Goal: Transaction & Acquisition: Obtain resource

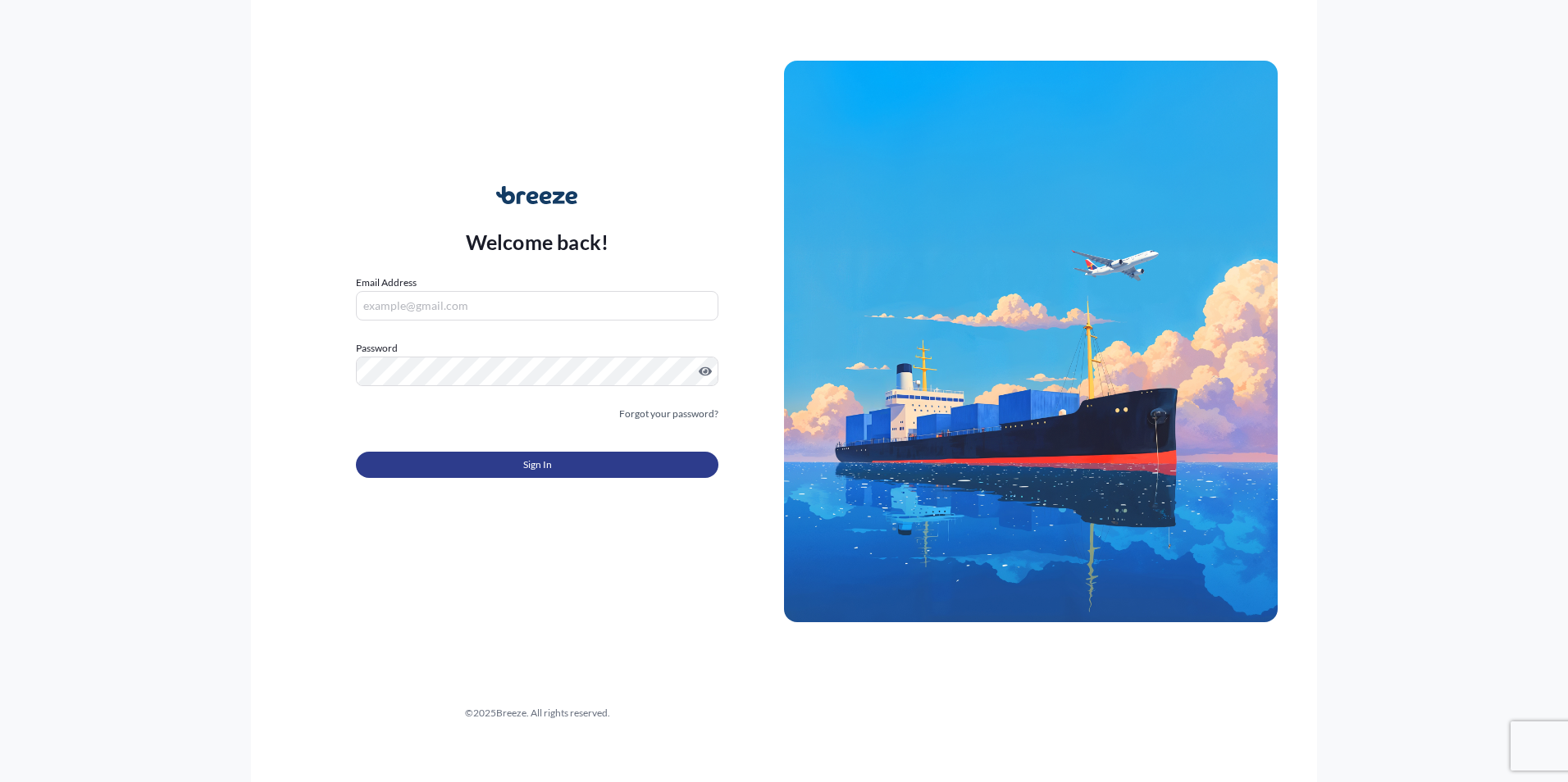
type input "[PERSON_NAME][EMAIL_ADDRESS][DOMAIN_NAME]"
click at [554, 451] on button "Sign In" at bounding box center [537, 464] width 362 height 26
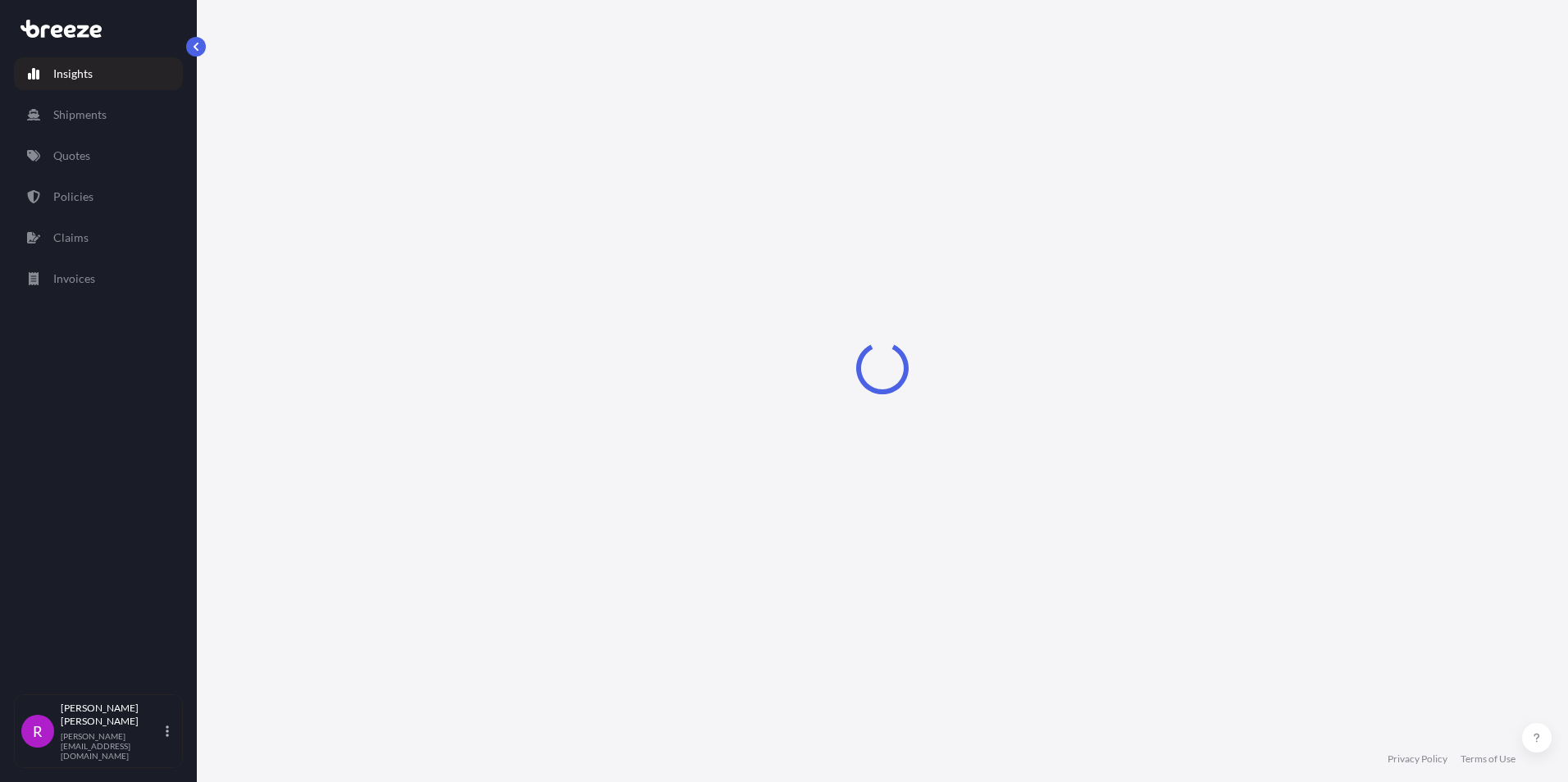
select select "2025"
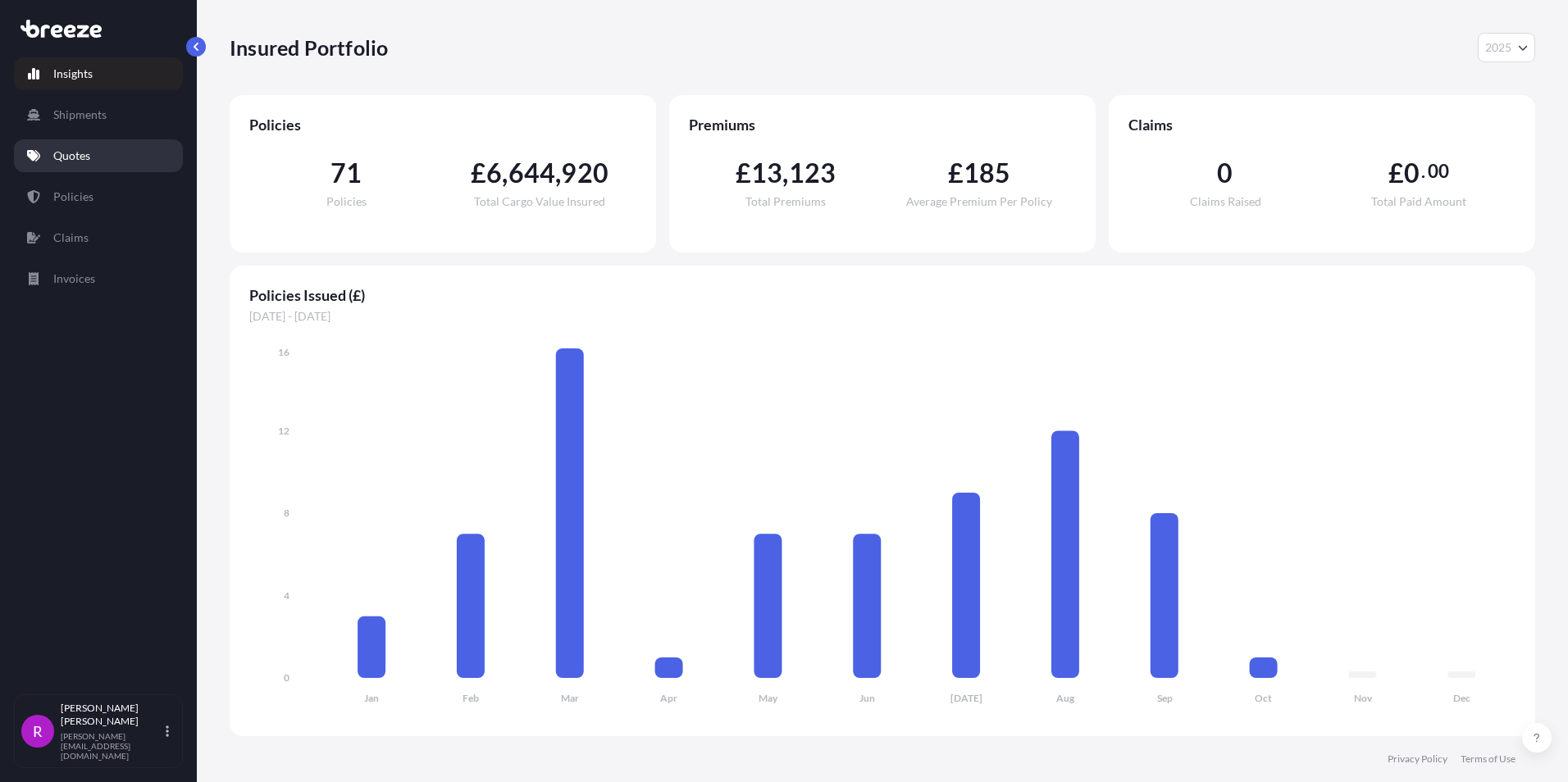
click at [83, 166] on link "Quotes" at bounding box center [97, 156] width 169 height 32
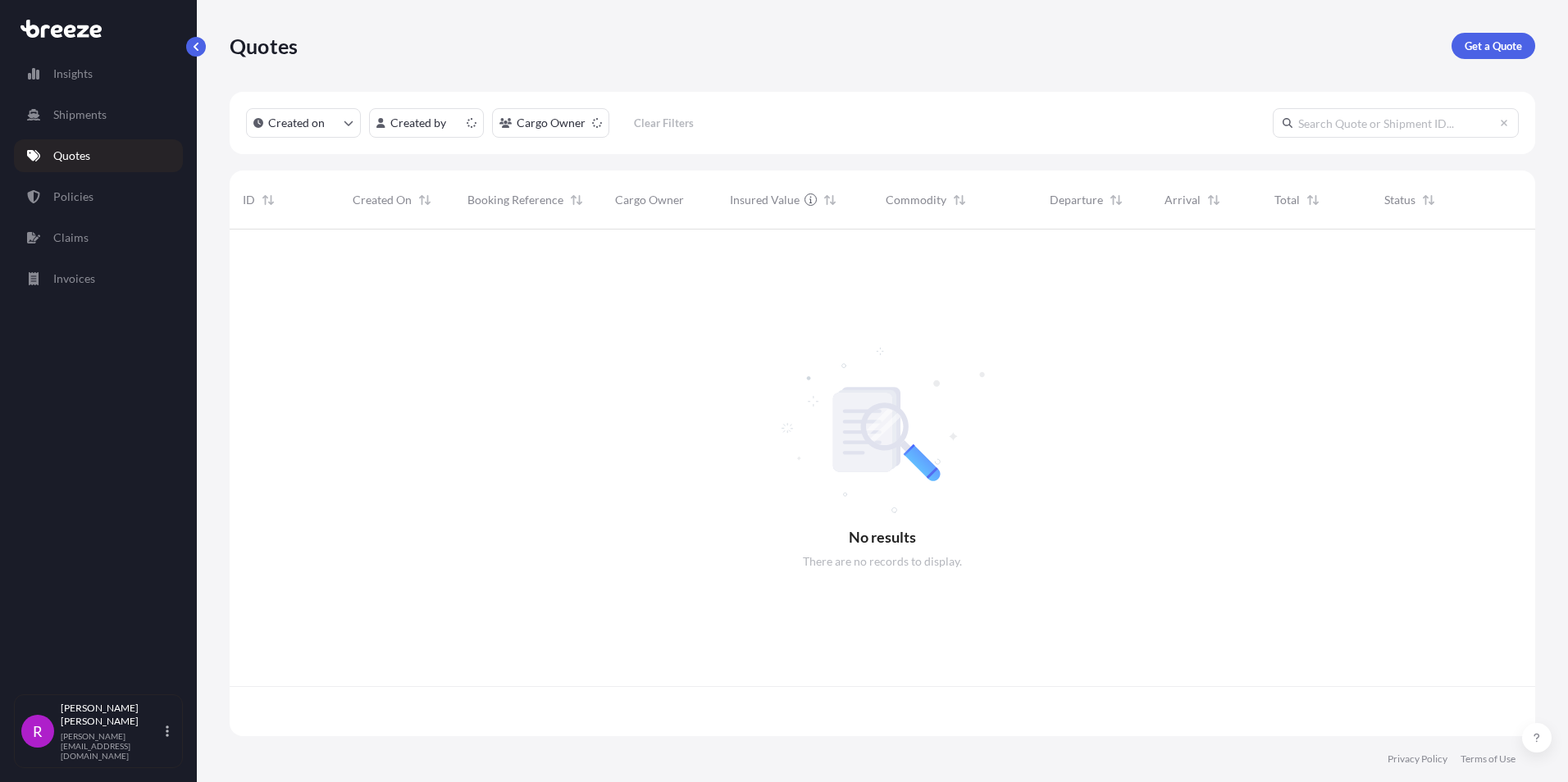
scroll to position [504, 1293]
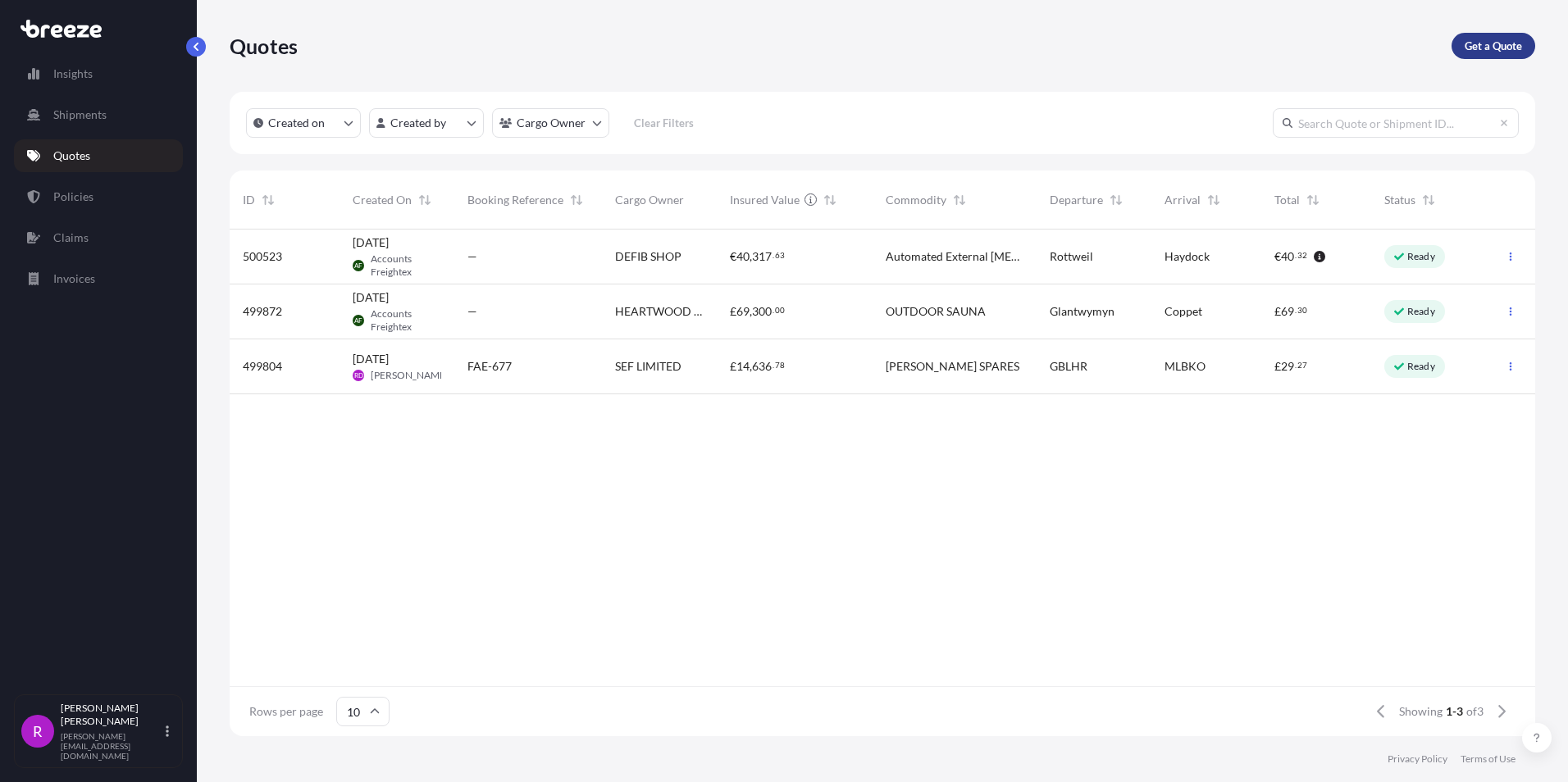
click at [1487, 48] on p "Get a Quote" at bounding box center [1493, 46] width 58 height 16
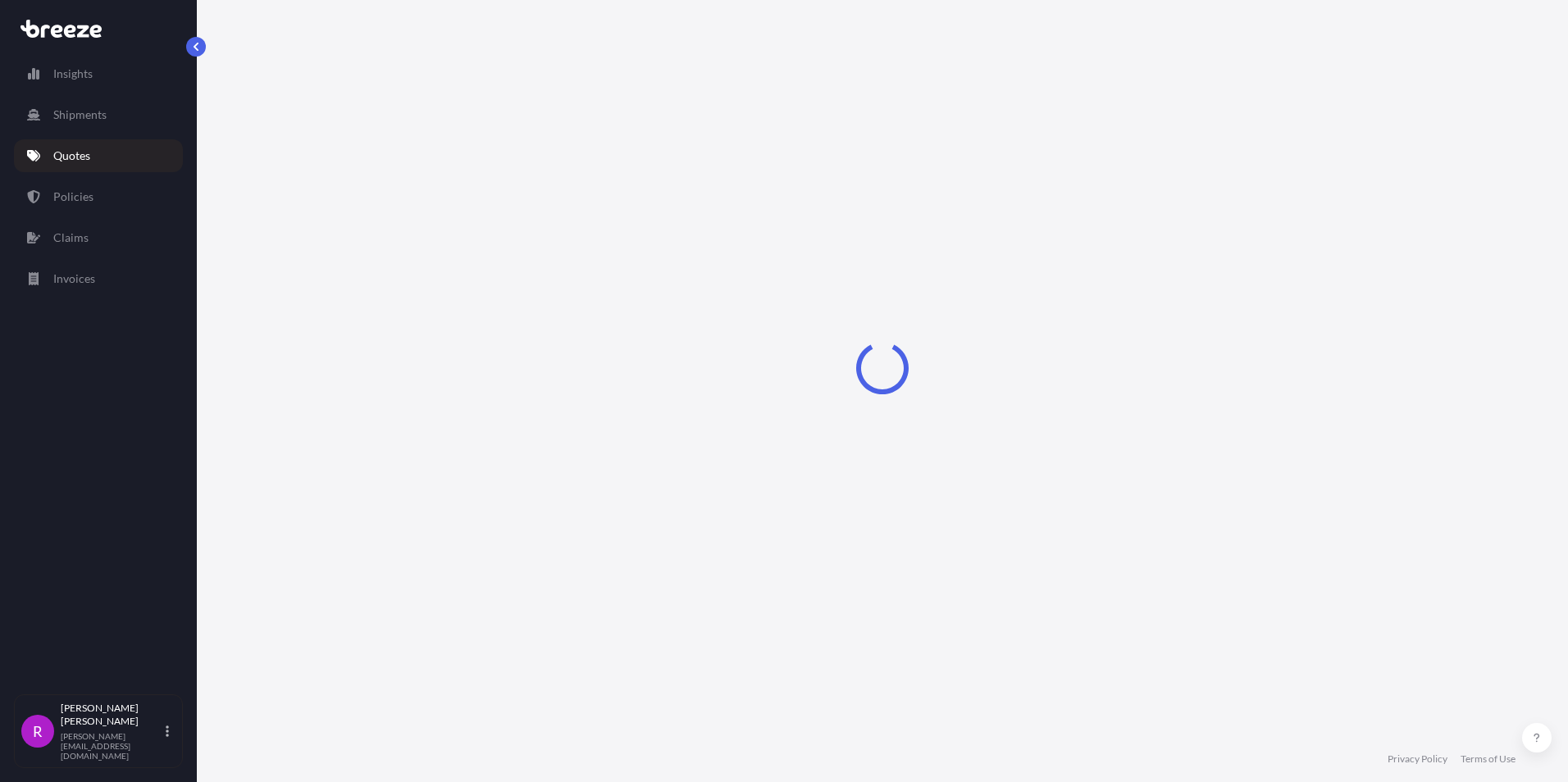
select select "Sea"
select select "1"
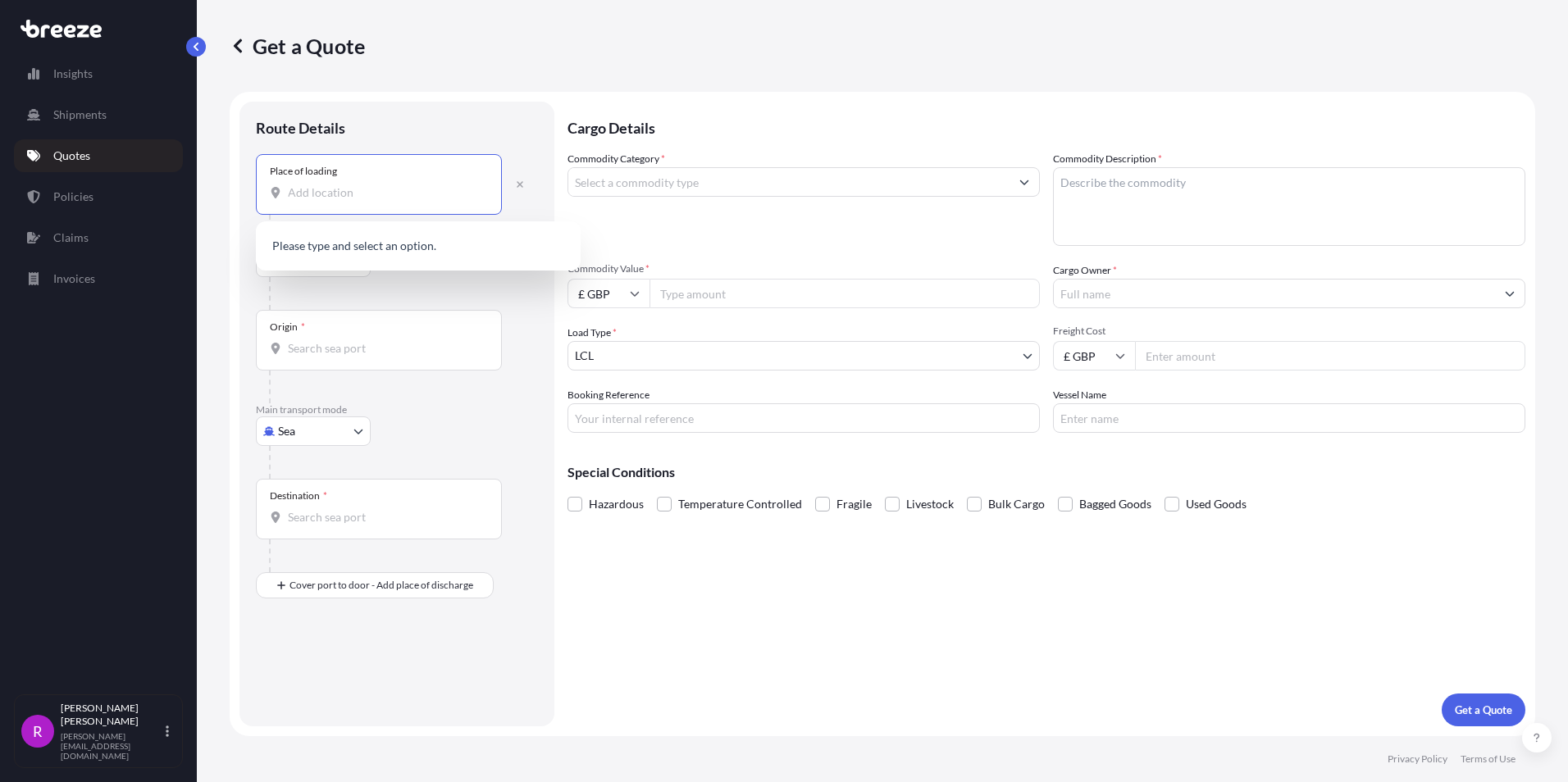
click at [307, 191] on input "Place of loading" at bounding box center [384, 193] width 194 height 16
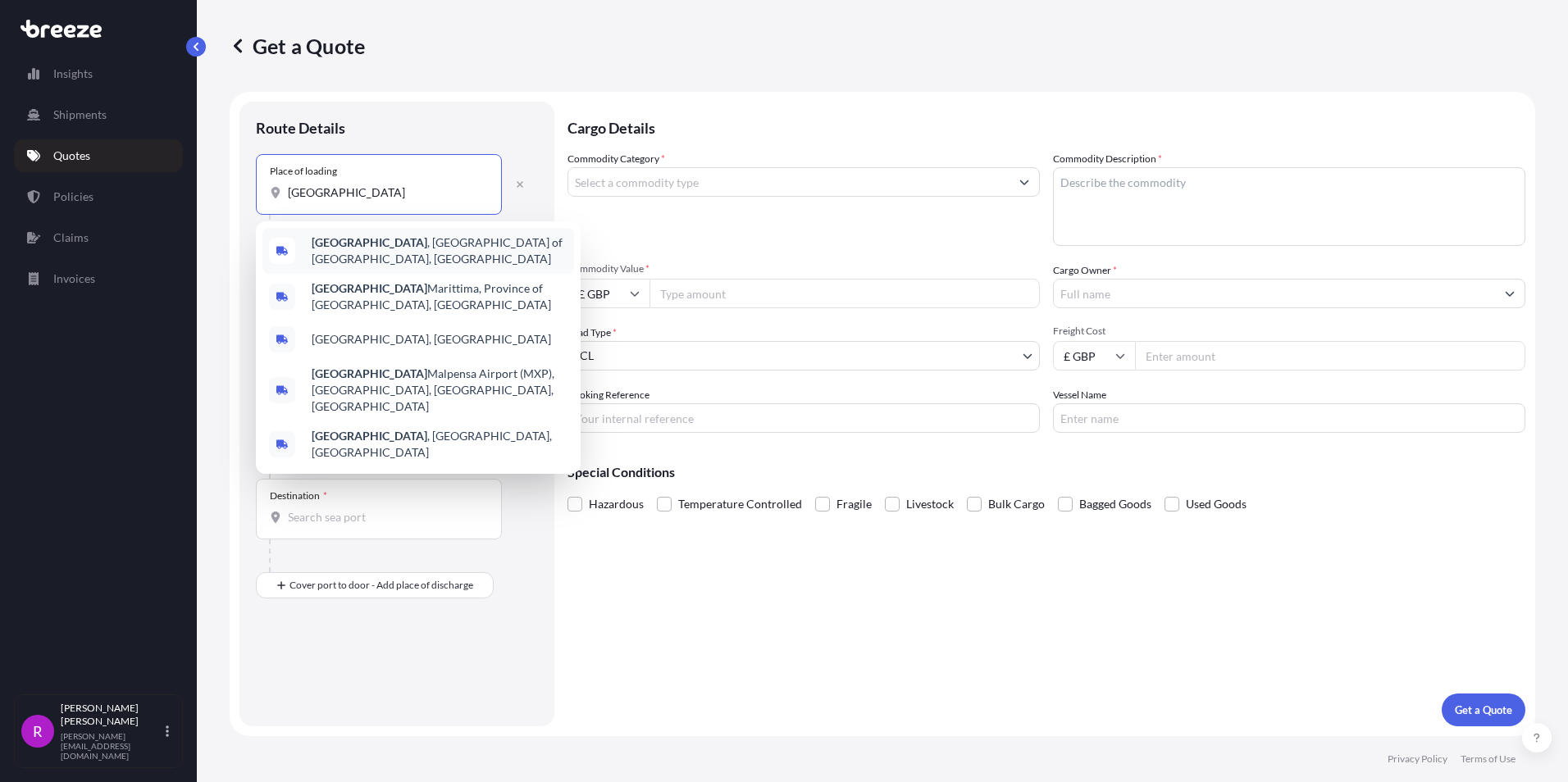
click at [472, 254] on span "[GEOGRAPHIC_DATA] , [GEOGRAPHIC_DATA], [GEOGRAPHIC_DATA]" at bounding box center [440, 250] width 256 height 32
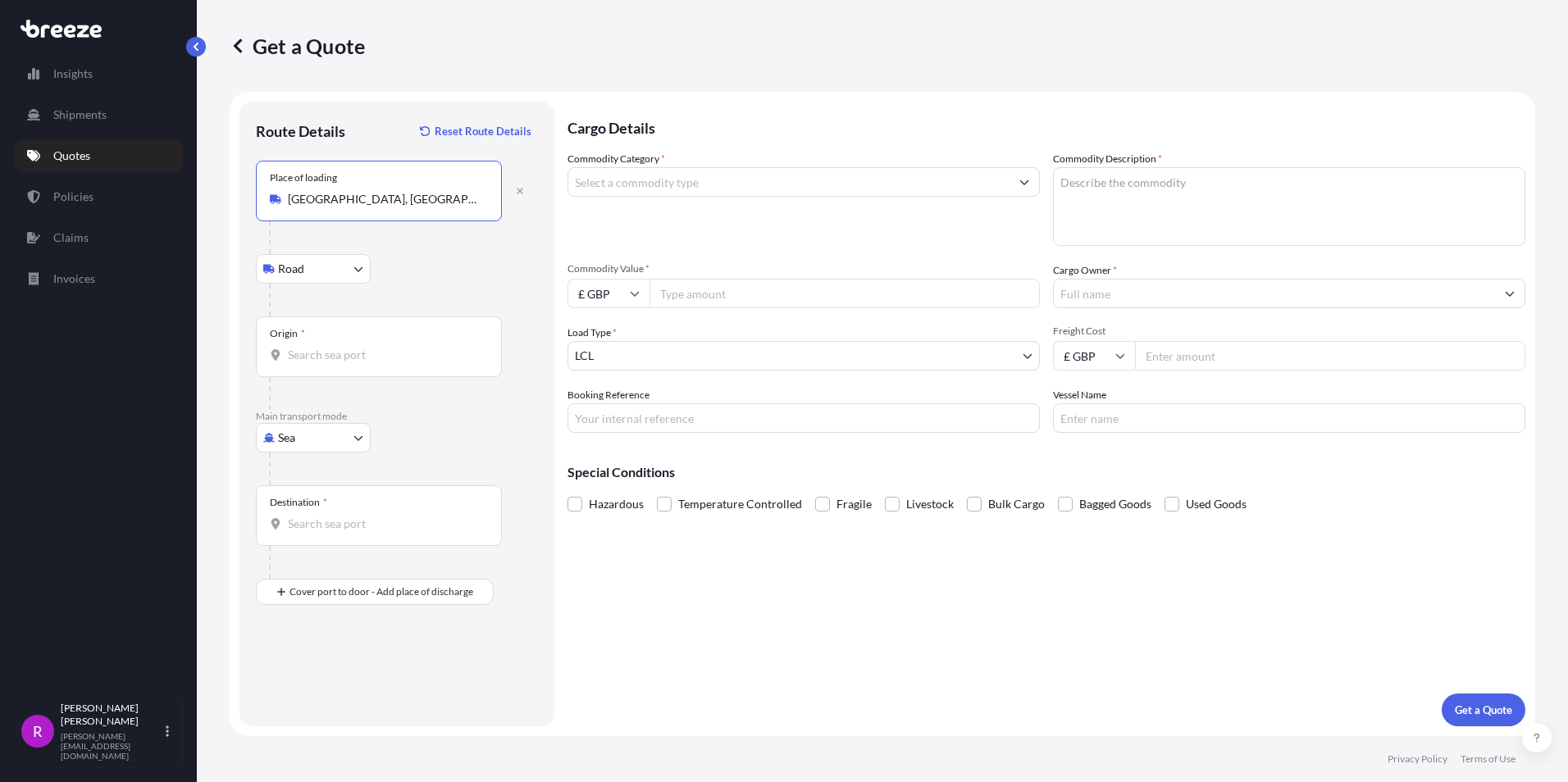
type input "[GEOGRAPHIC_DATA], [GEOGRAPHIC_DATA], [GEOGRAPHIC_DATA]"
click at [330, 360] on input "Origin *" at bounding box center [384, 355] width 194 height 16
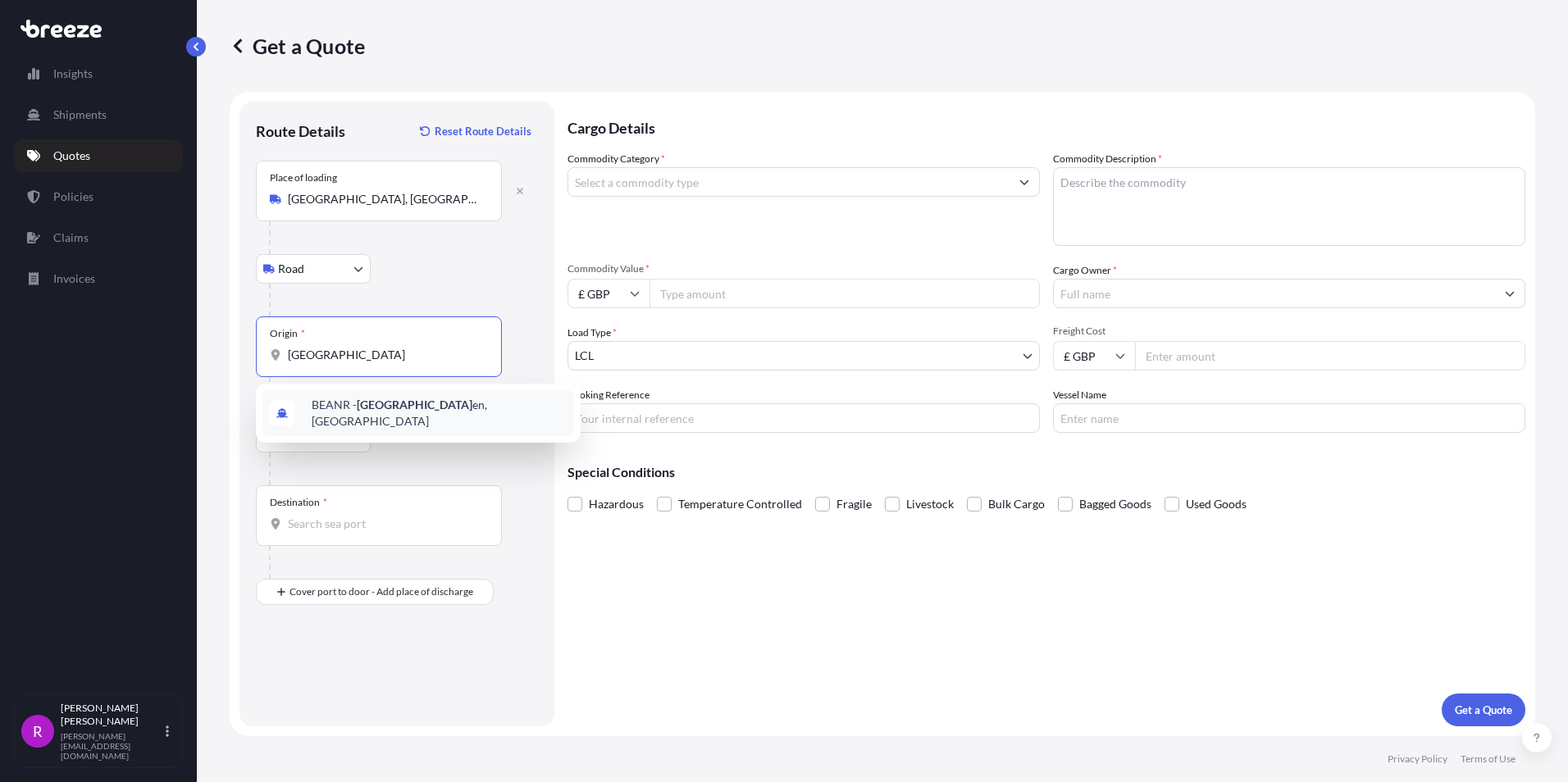
drag, startPoint x: 384, startPoint y: 353, endPoint x: 241, endPoint y: 339, distance: 143.7
click at [241, 339] on div "Route Details Reset Route Details Place of loading [GEOGRAPHIC_DATA], [GEOGRAPH…" at bounding box center [397, 414] width 315 height 624
click at [342, 403] on span "ITLIV - [GEOGRAPHIC_DATA] , [GEOGRAPHIC_DATA]" at bounding box center [440, 413] width 256 height 32
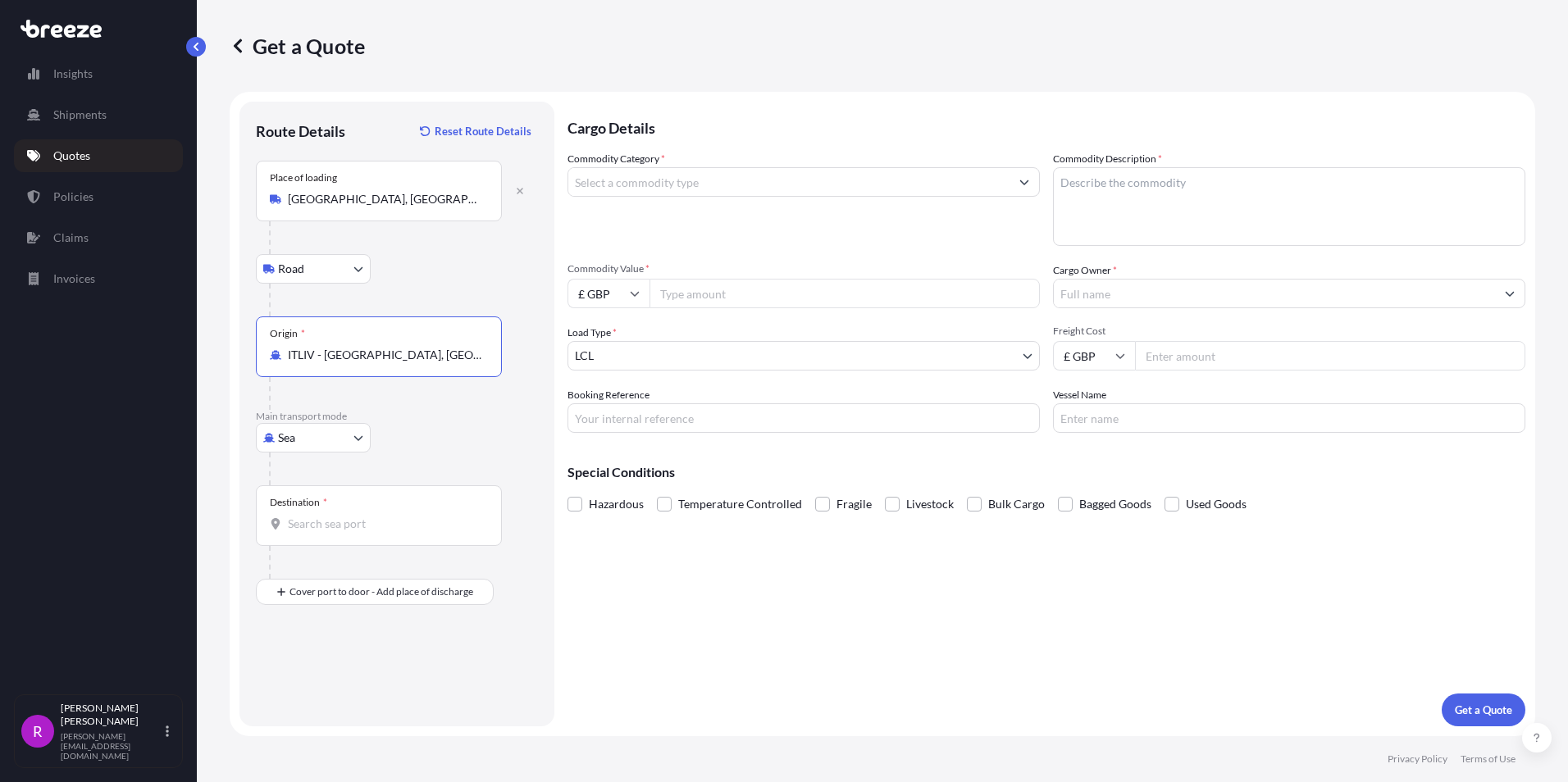
type input "ITLIV - [GEOGRAPHIC_DATA], [GEOGRAPHIC_DATA]"
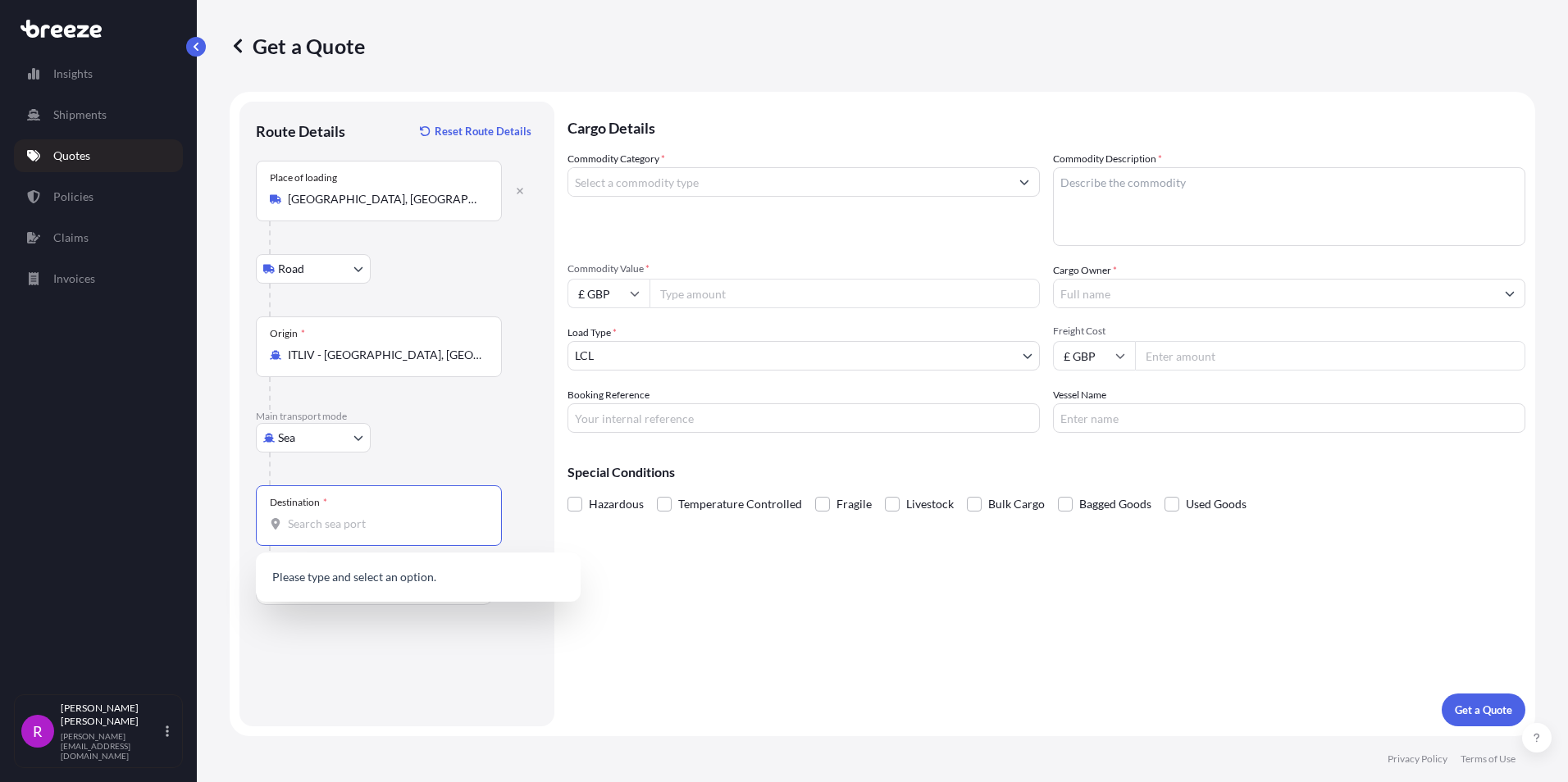
click at [330, 527] on input "Destination *" at bounding box center [384, 523] width 194 height 16
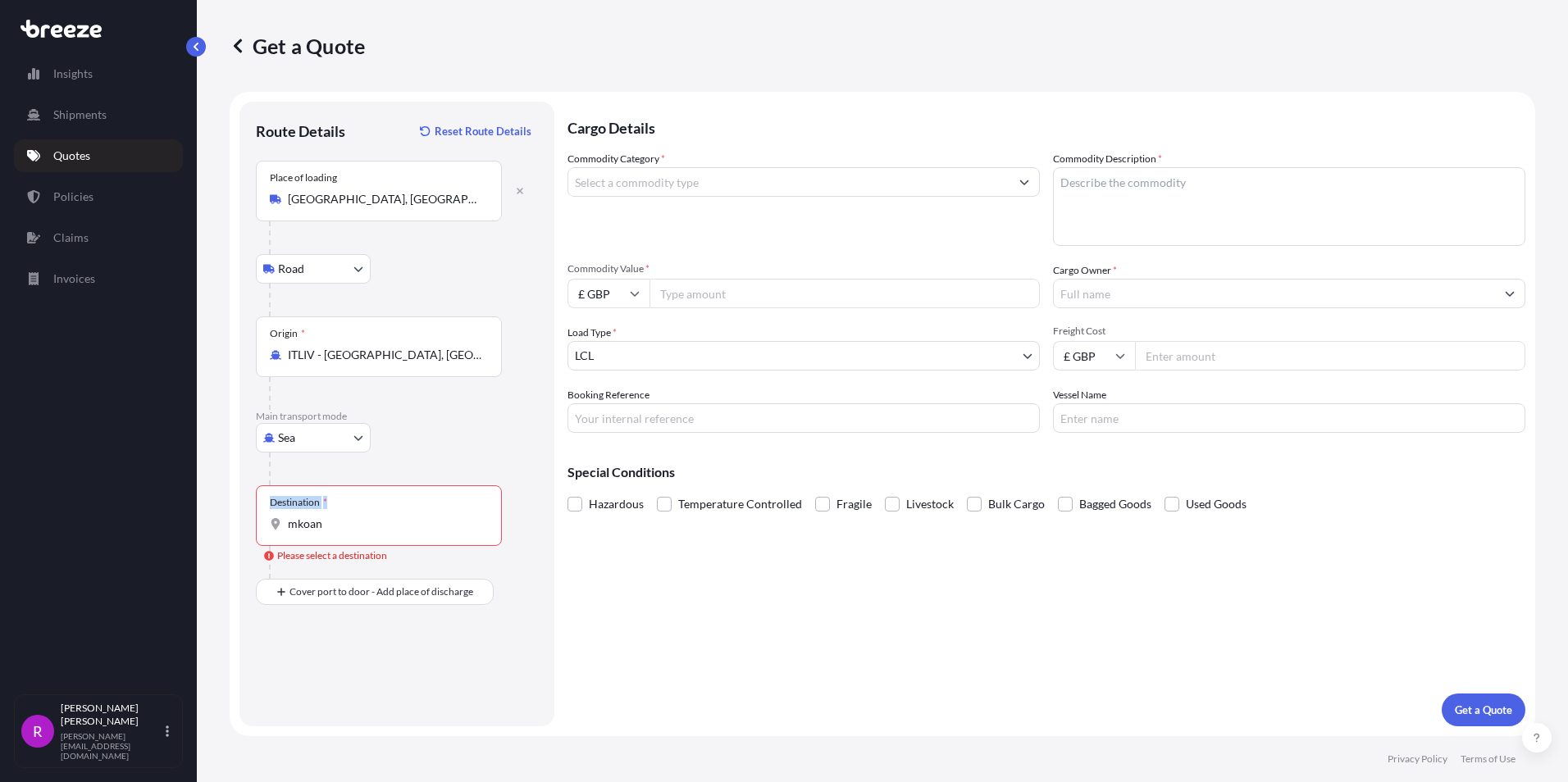
drag, startPoint x: 349, startPoint y: 532, endPoint x: 222, endPoint y: 505, distance: 129.8
click at [222, 505] on div "Get a Quote Route Details Reset Route Details Place of loading [GEOGRAPHIC_DATA…" at bounding box center [881, 368] width 1371 height 736
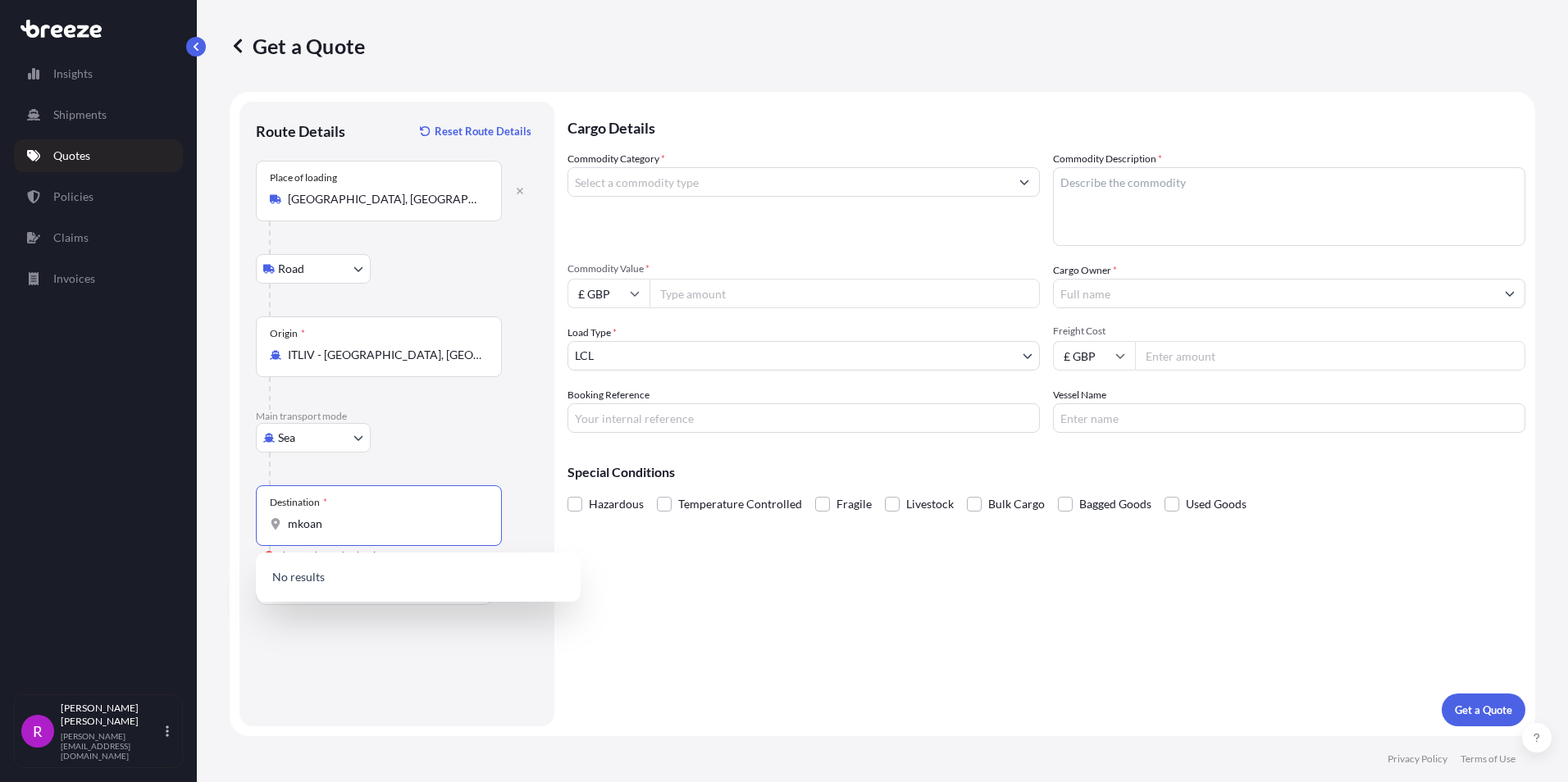
drag, startPoint x: 222, startPoint y: 505, endPoint x: 347, endPoint y: 527, distance: 126.9
click at [347, 527] on input "mkoan" at bounding box center [384, 523] width 194 height 16
drag, startPoint x: 334, startPoint y: 526, endPoint x: 278, endPoint y: 526, distance: 56.0
click at [278, 526] on div "mkoan" at bounding box center [378, 523] width 218 height 16
type input "t"
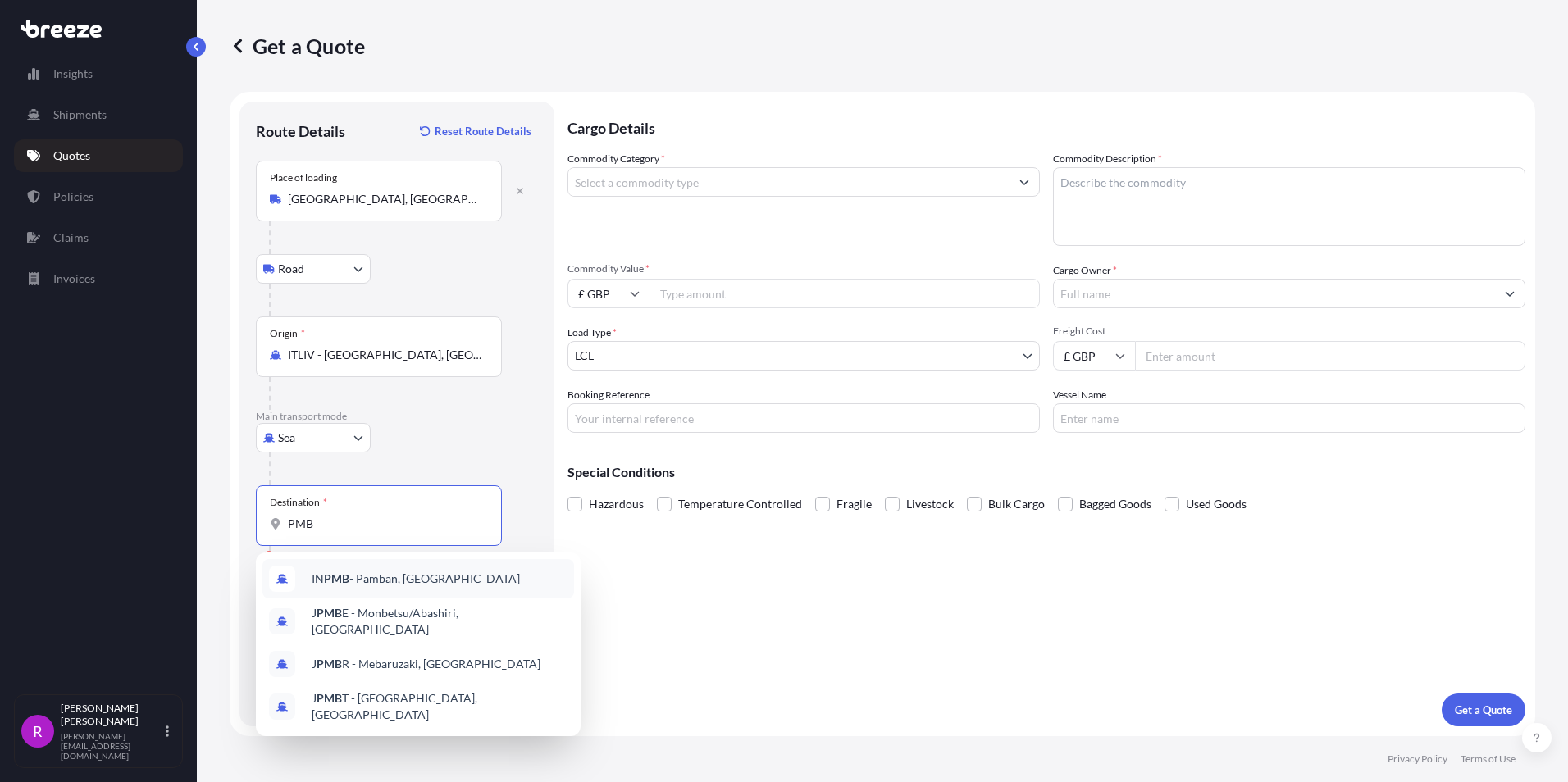
drag, startPoint x: 337, startPoint y: 523, endPoint x: 160, endPoint y: 506, distance: 177.8
click at [160, 506] on div "Insights Shipments Quotes Policies Claims Invoices R [PERSON_NAME] [PERSON_NAME…" at bounding box center [784, 391] width 1568 height 782
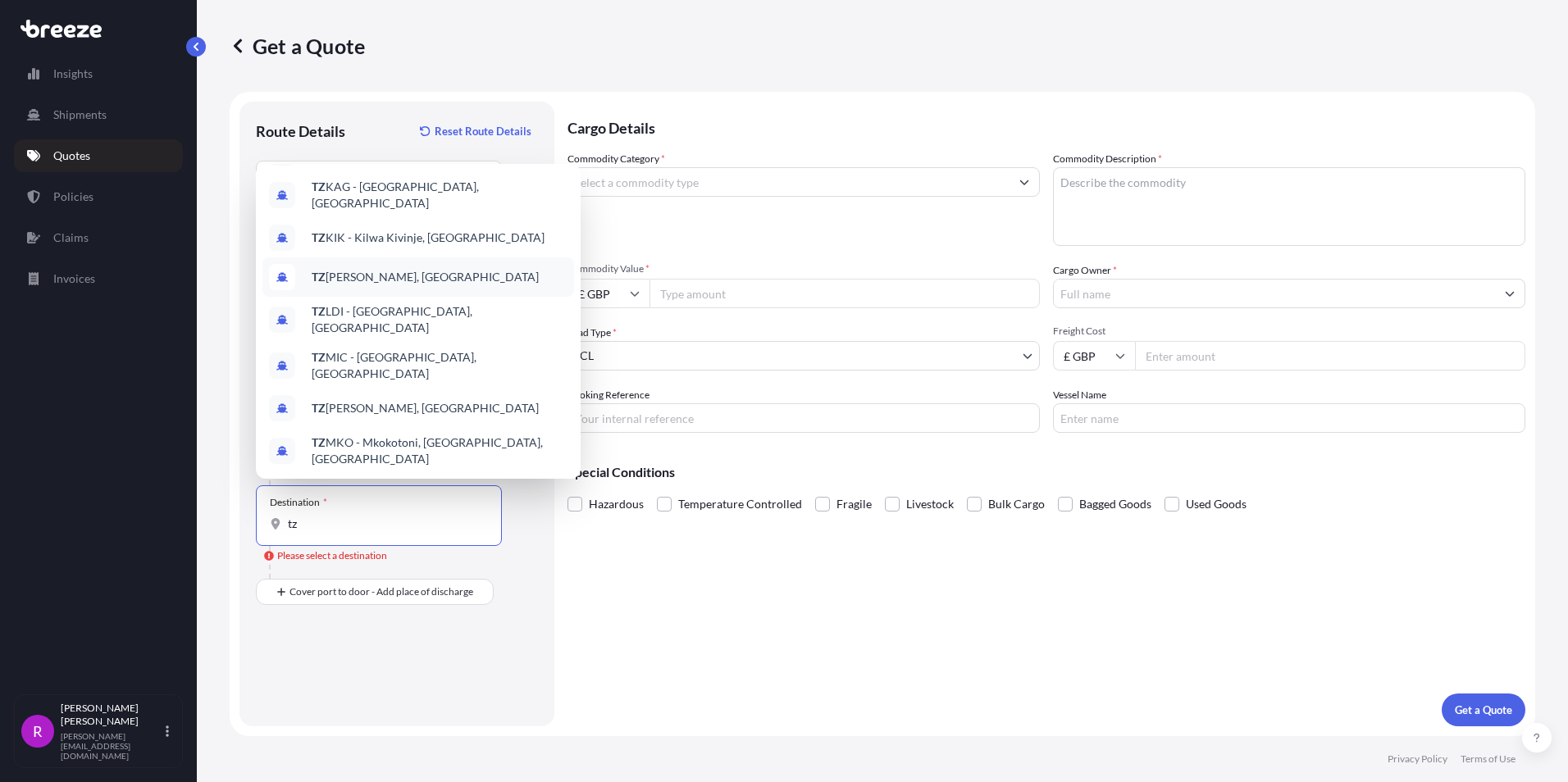
scroll to position [82, 0]
click at [430, 430] on span "TZ MKO - Mkokotoni, [GEOGRAPHIC_DATA], [GEOGRAPHIC_DATA]" at bounding box center [440, 446] width 256 height 32
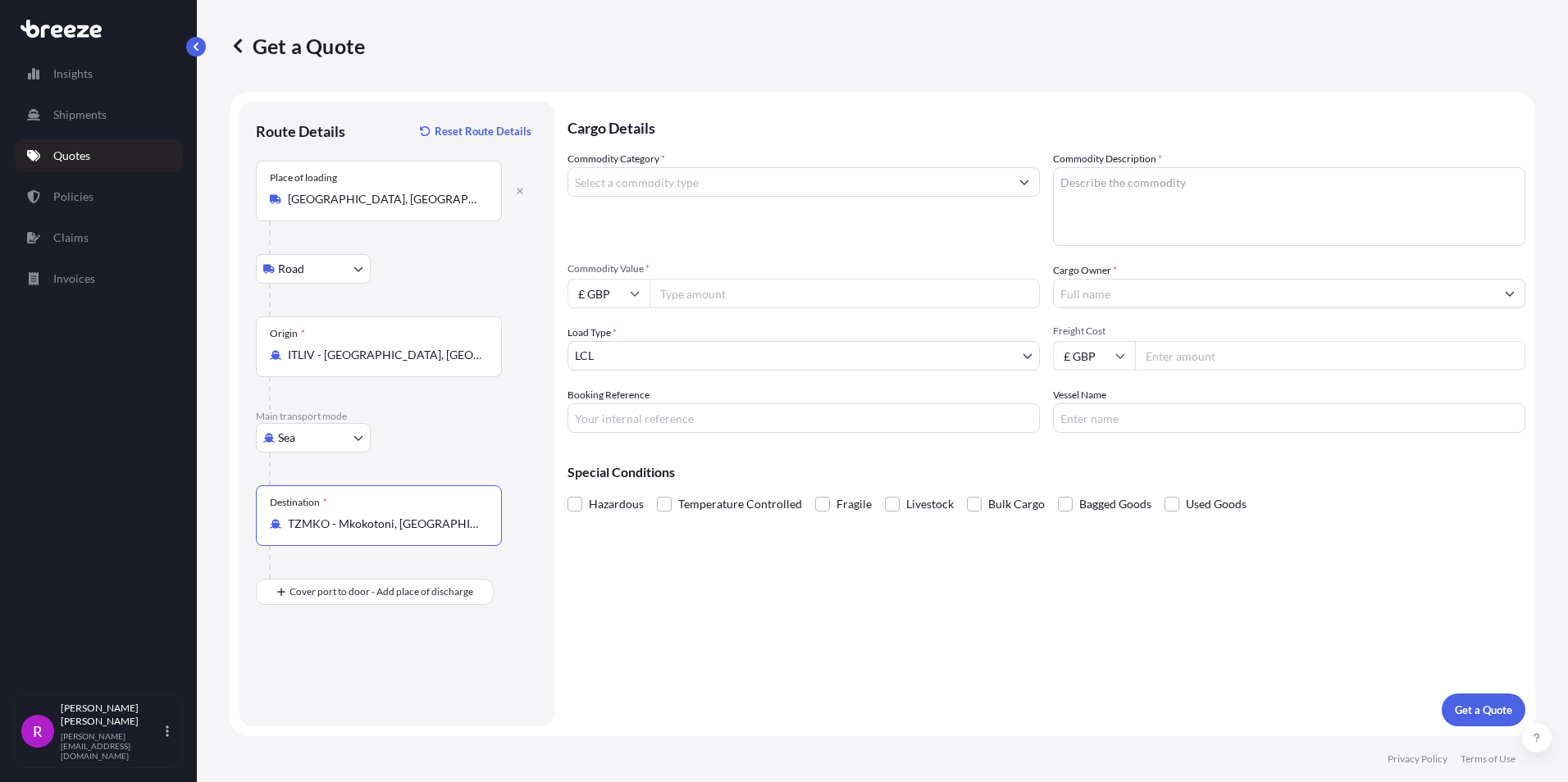
type input "TZMKO - Mkokotoni, [GEOGRAPHIC_DATA], [GEOGRAPHIC_DATA]"
click at [795, 617] on div "Cargo Details Commodity Category * Commodity Description * Commodity Value * £ …" at bounding box center [1046, 414] width 958 height 624
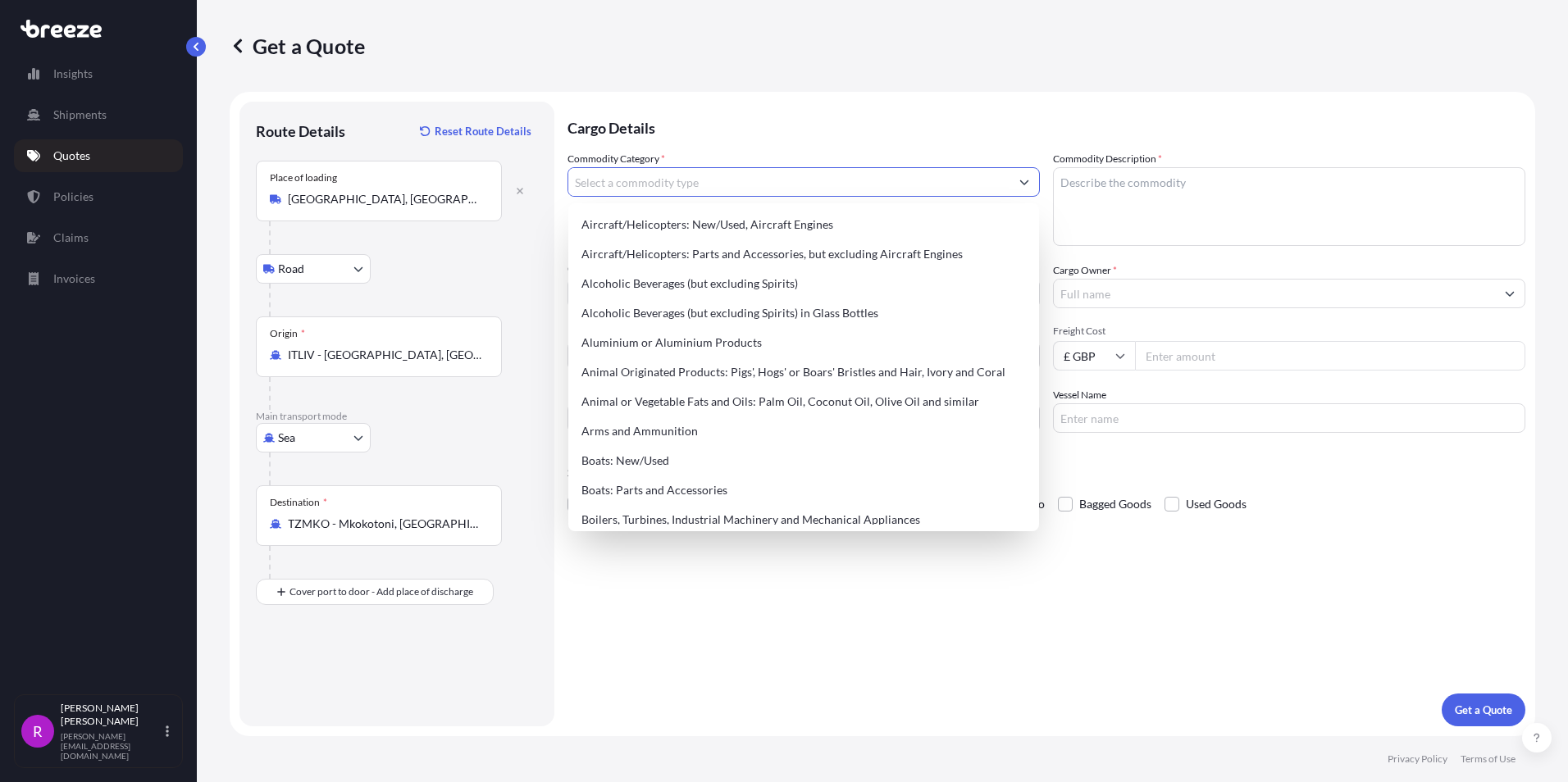
click at [676, 184] on input "Commodity Category *" at bounding box center [789, 182] width 442 height 30
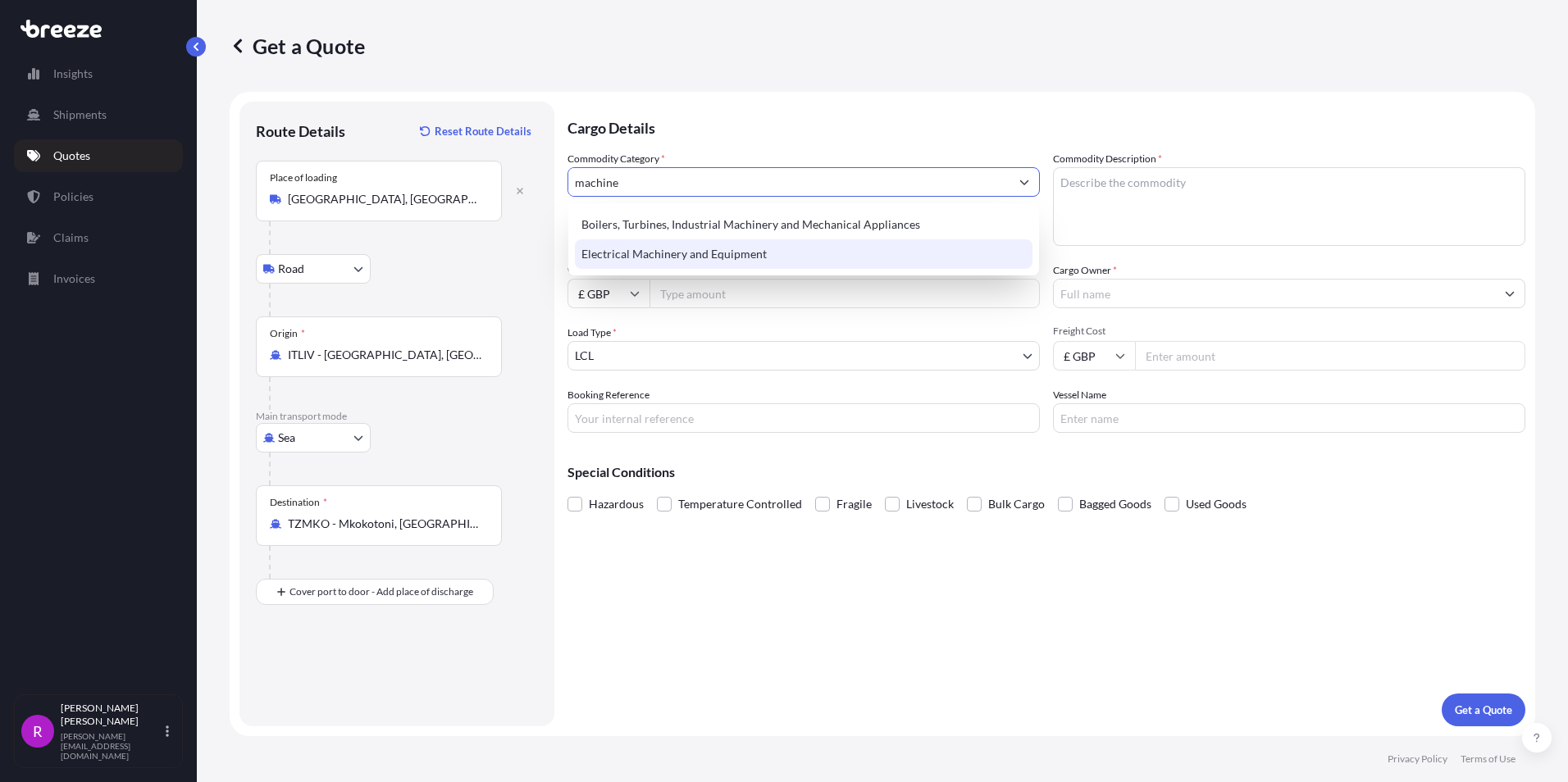
click at [693, 268] on div "Electrical Machinery and Equipment" at bounding box center [804, 254] width 458 height 30
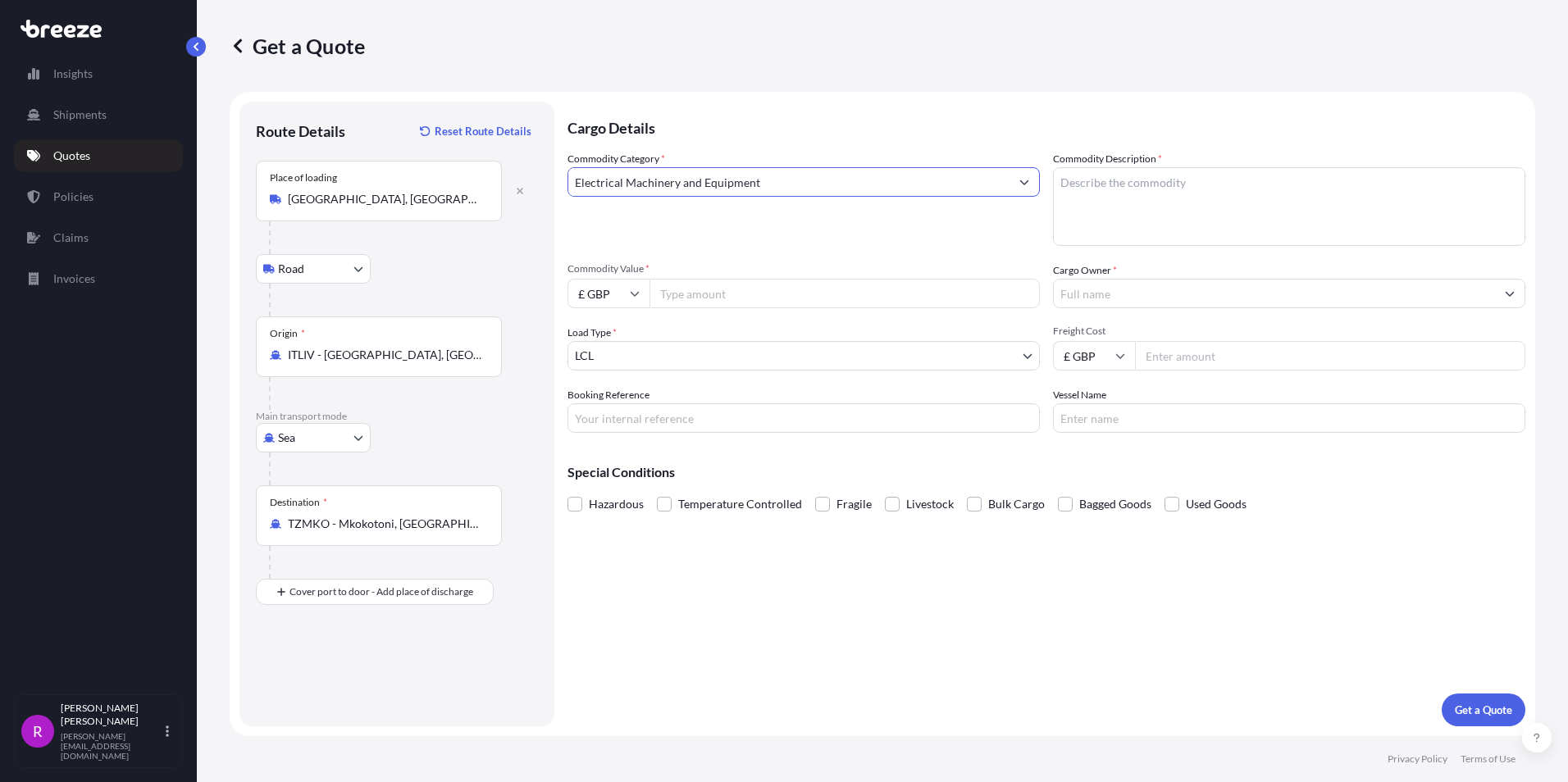
type input "Electrical Machinery and Equipment"
click at [1120, 214] on textarea "Commodity Description *" at bounding box center [1289, 206] width 472 height 78
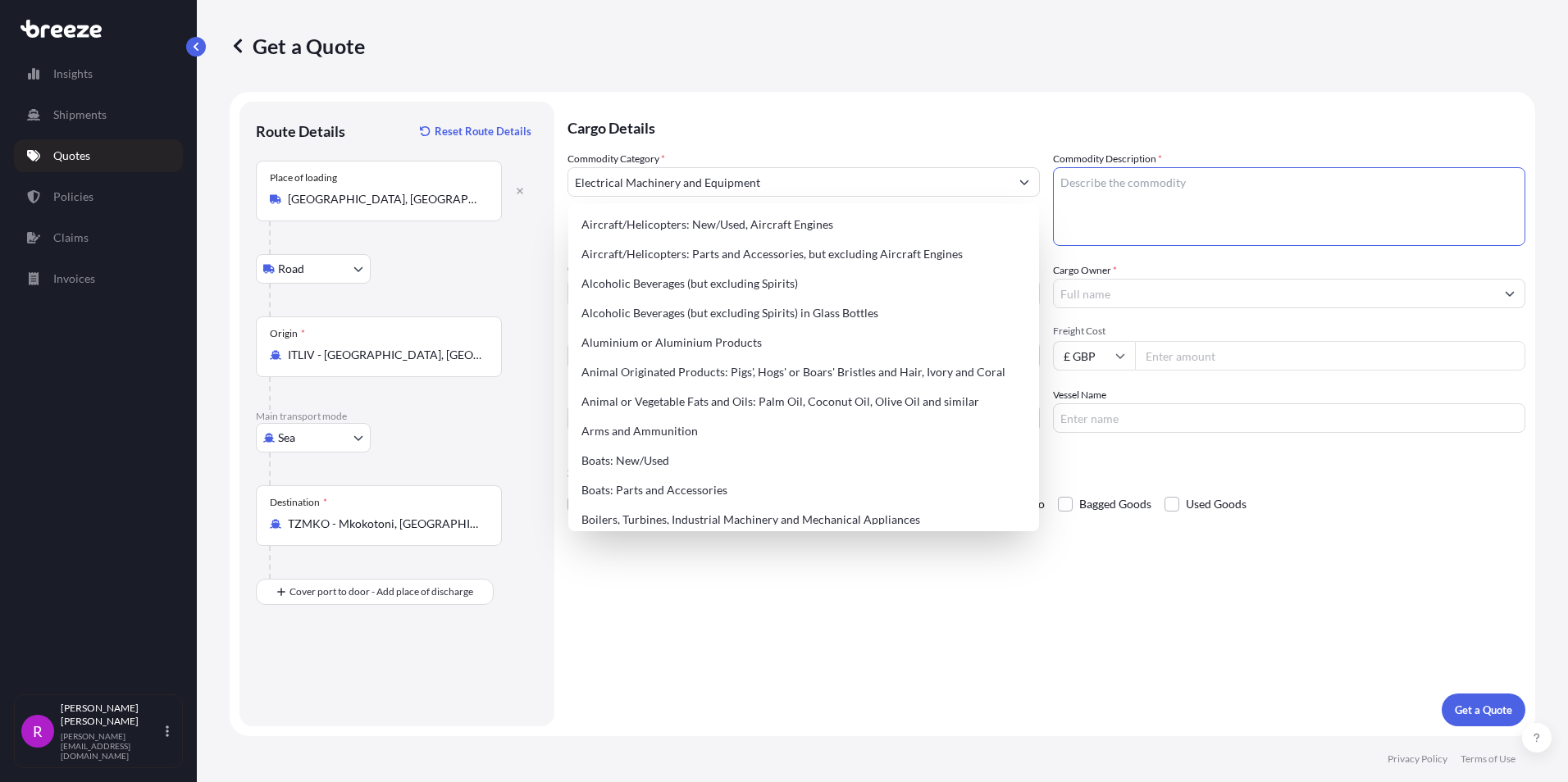
paste textarea "TEREX TRT90"
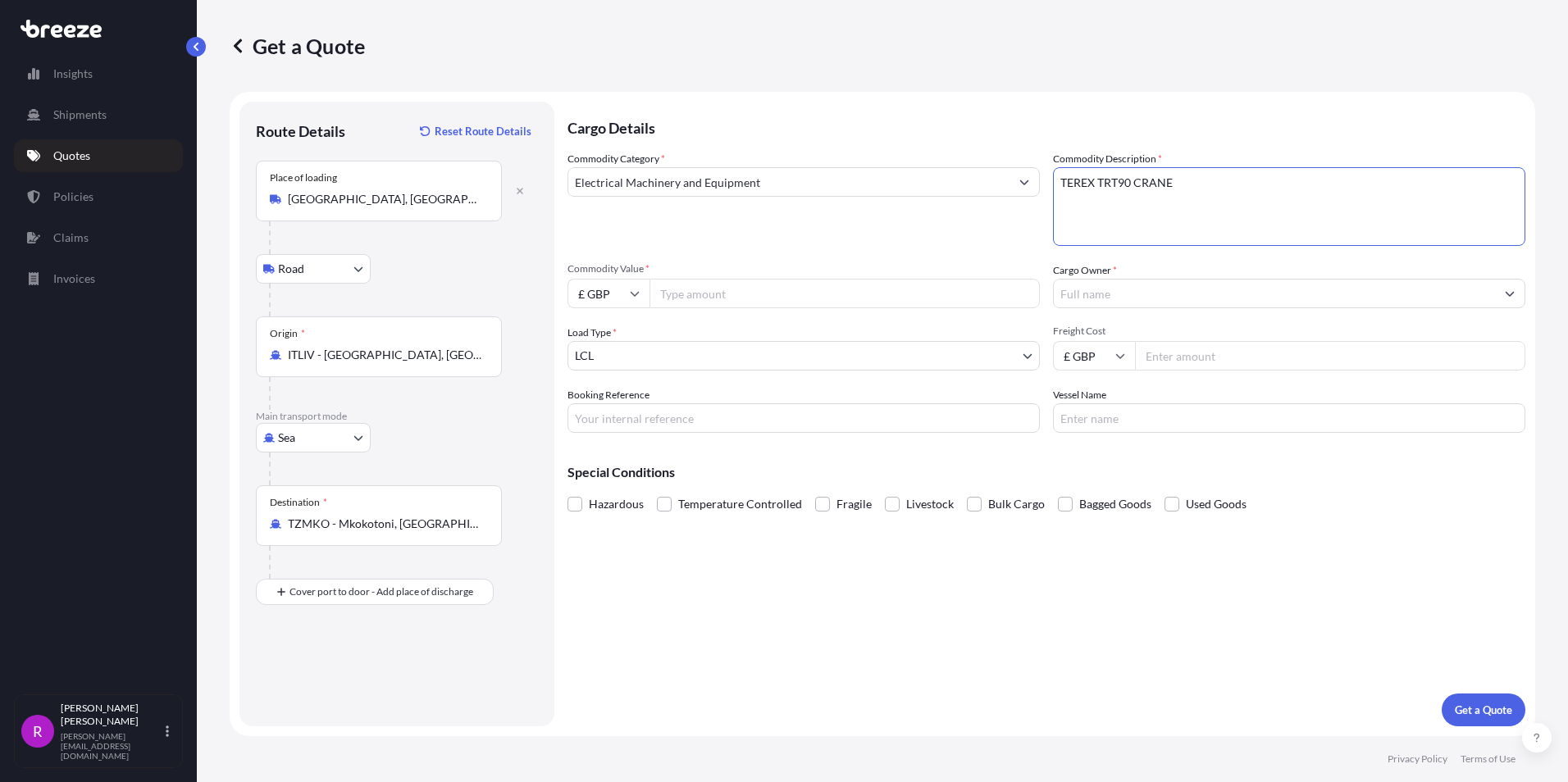
type textarea "TEREX TRT90 CRANE"
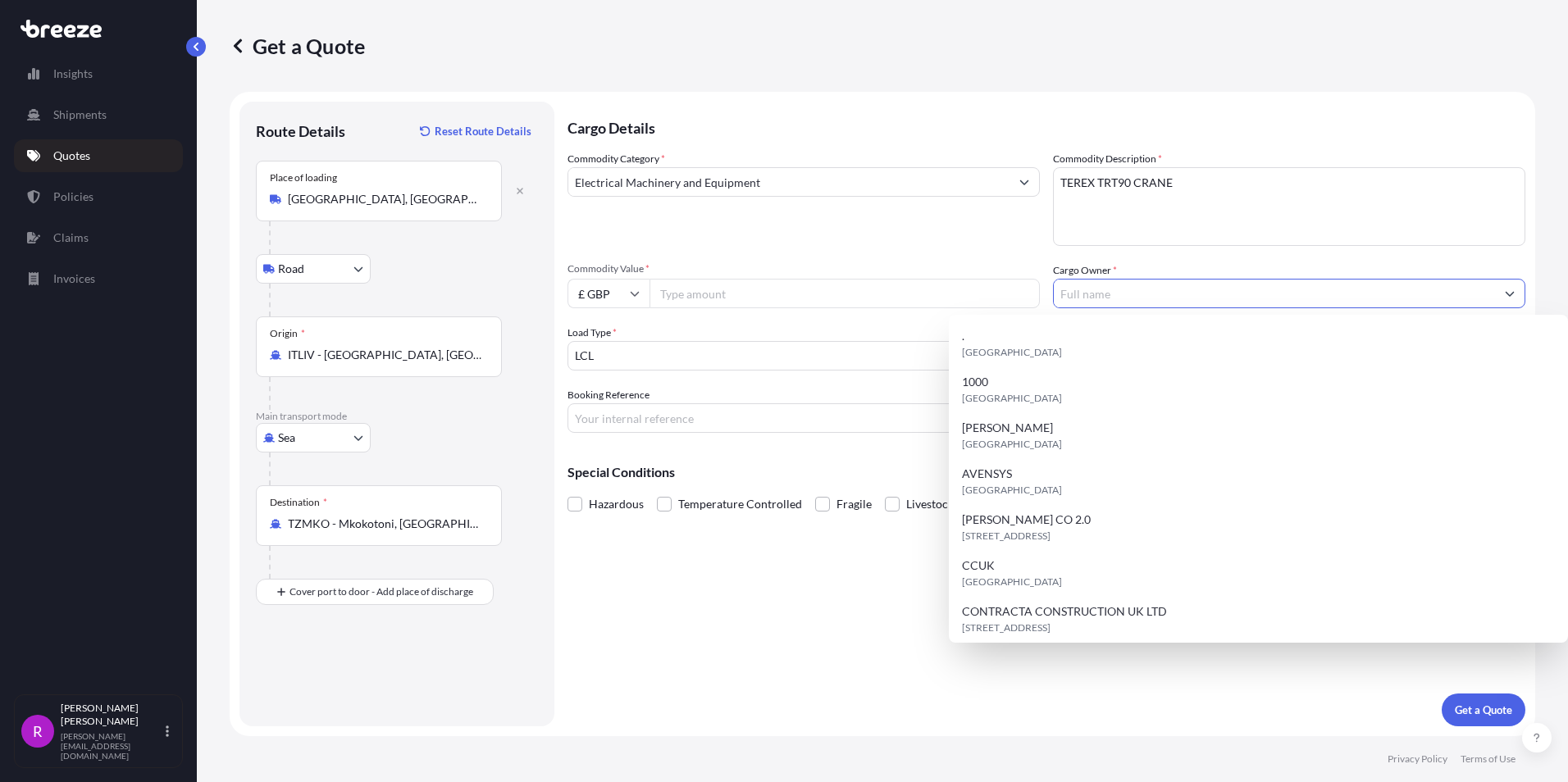
click at [1105, 296] on input "Cargo Owner *" at bounding box center [1274, 293] width 442 height 30
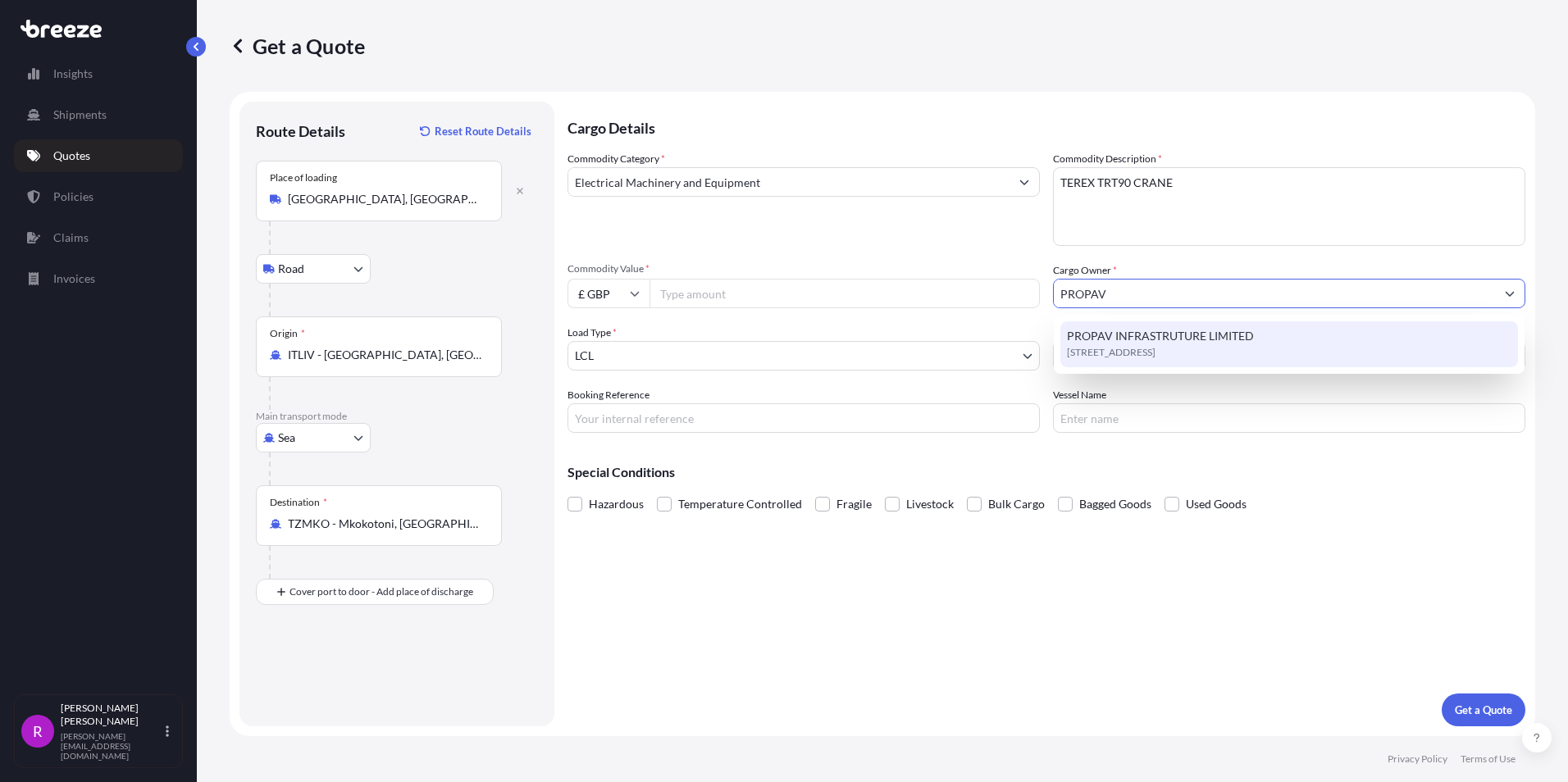
click at [1151, 341] on span "PROPAV INFRASTRUTURE LIMITED" at bounding box center [1160, 336] width 187 height 16
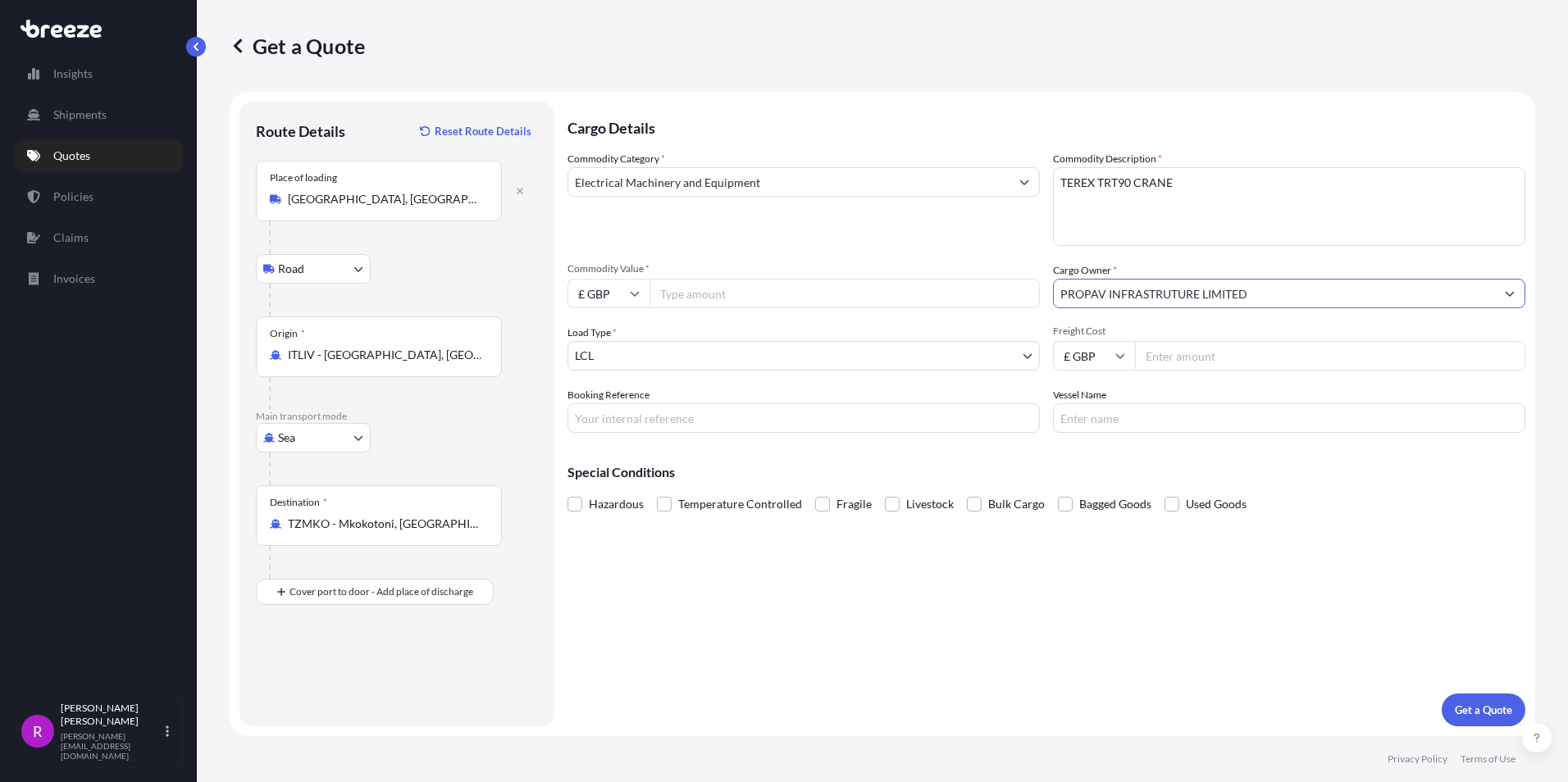
type input "PROPAV INFRASTRUTURE LIMITED"
click at [1199, 353] on input "Freight Cost" at bounding box center [1329, 356] width 390 height 30
type input "41500.00"
type input "FSE-707"
click at [1113, 417] on input "Vessel Name" at bounding box center [1289, 418] width 472 height 30
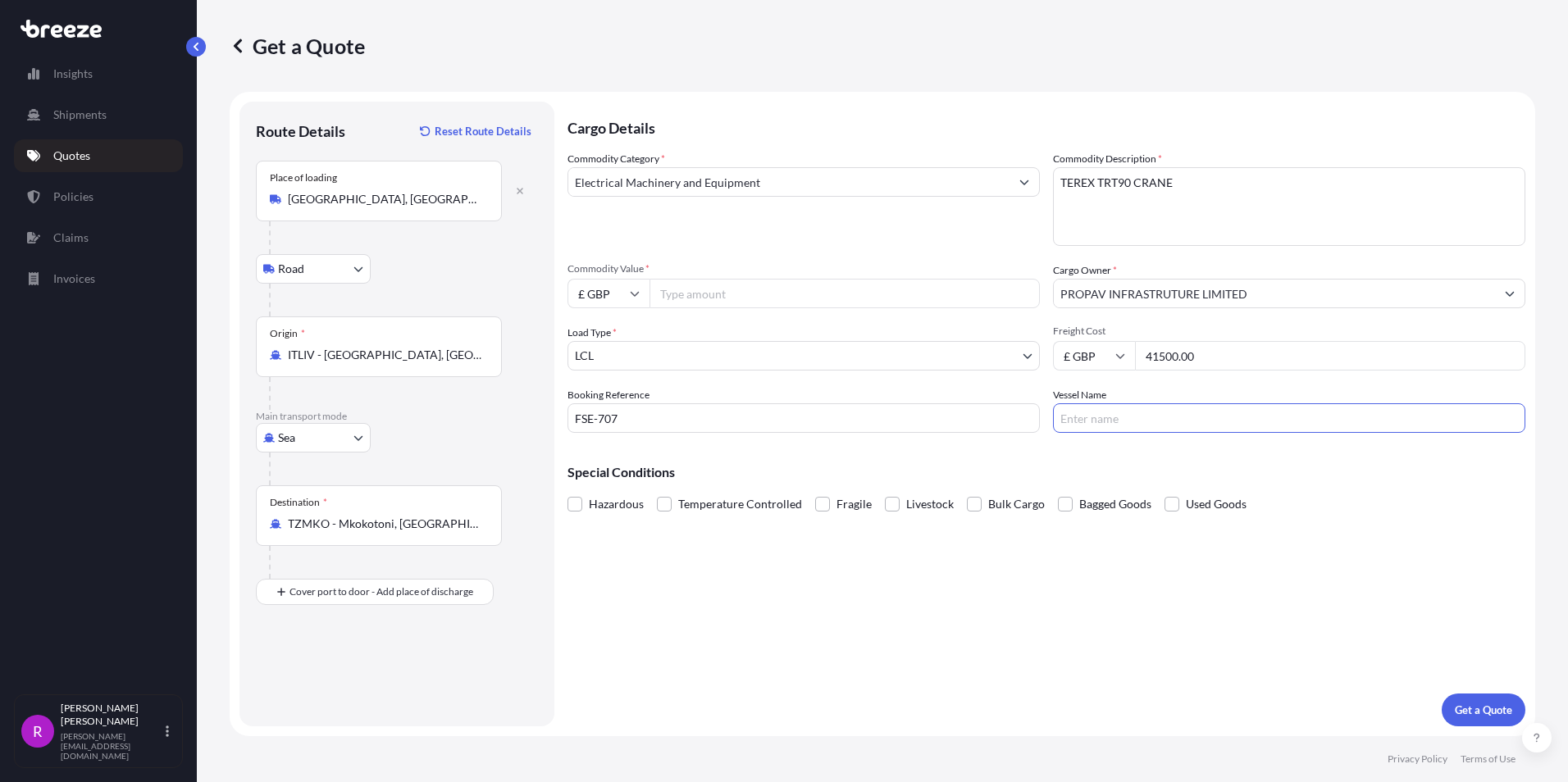
click at [1115, 408] on input "Vessel Name" at bounding box center [1289, 418] width 472 height 30
type input "TBC"
click at [661, 350] on body "Insights Shipments Quotes Policies Claims Invoices R [PERSON_NAME] [PERSON_NAME…" at bounding box center [784, 391] width 1568 height 782
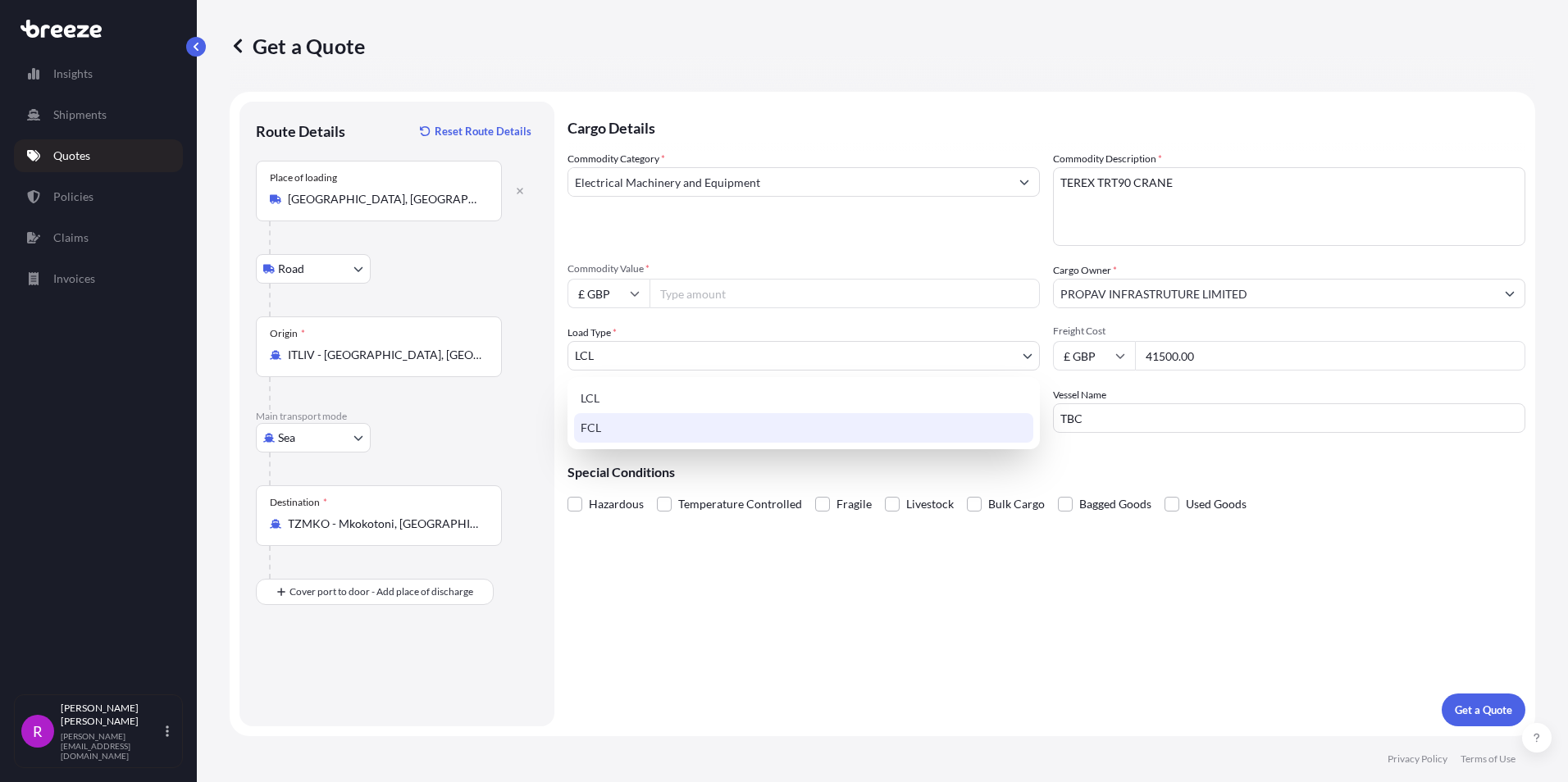
click at [606, 426] on div "FCL" at bounding box center [804, 428] width 460 height 30
select select "2"
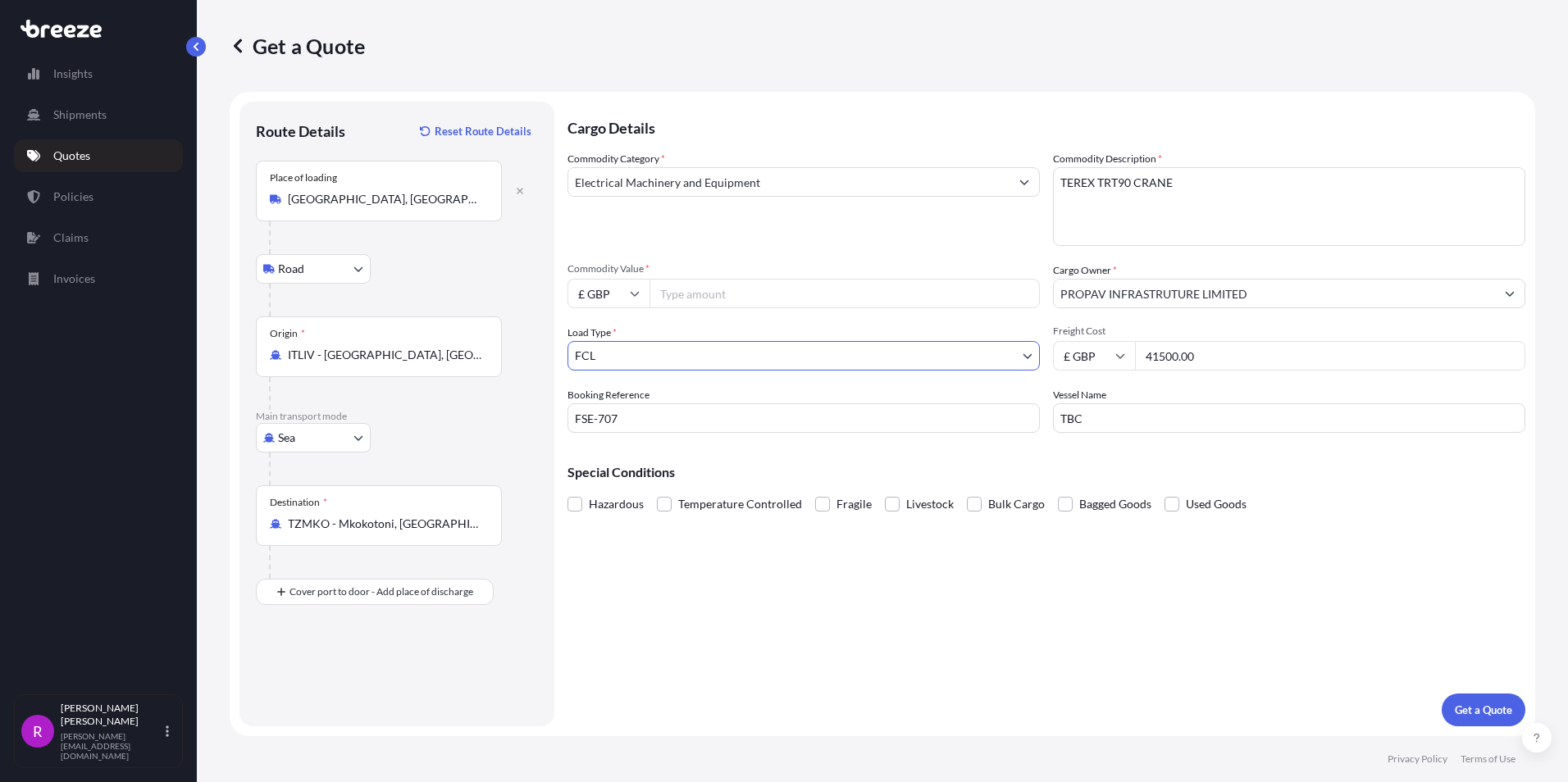
click at [1003, 566] on div "Cargo Details Commodity Category * Electrical Machinery and Equipment Commodity…" at bounding box center [1046, 414] width 958 height 624
click at [968, 504] on span at bounding box center [974, 504] width 14 height 14
click at [967, 492] on input "Bulk Cargo" at bounding box center [967, 492] width 0 height 0
click at [1470, 705] on p "Get a Quote" at bounding box center [1483, 710] width 58 height 16
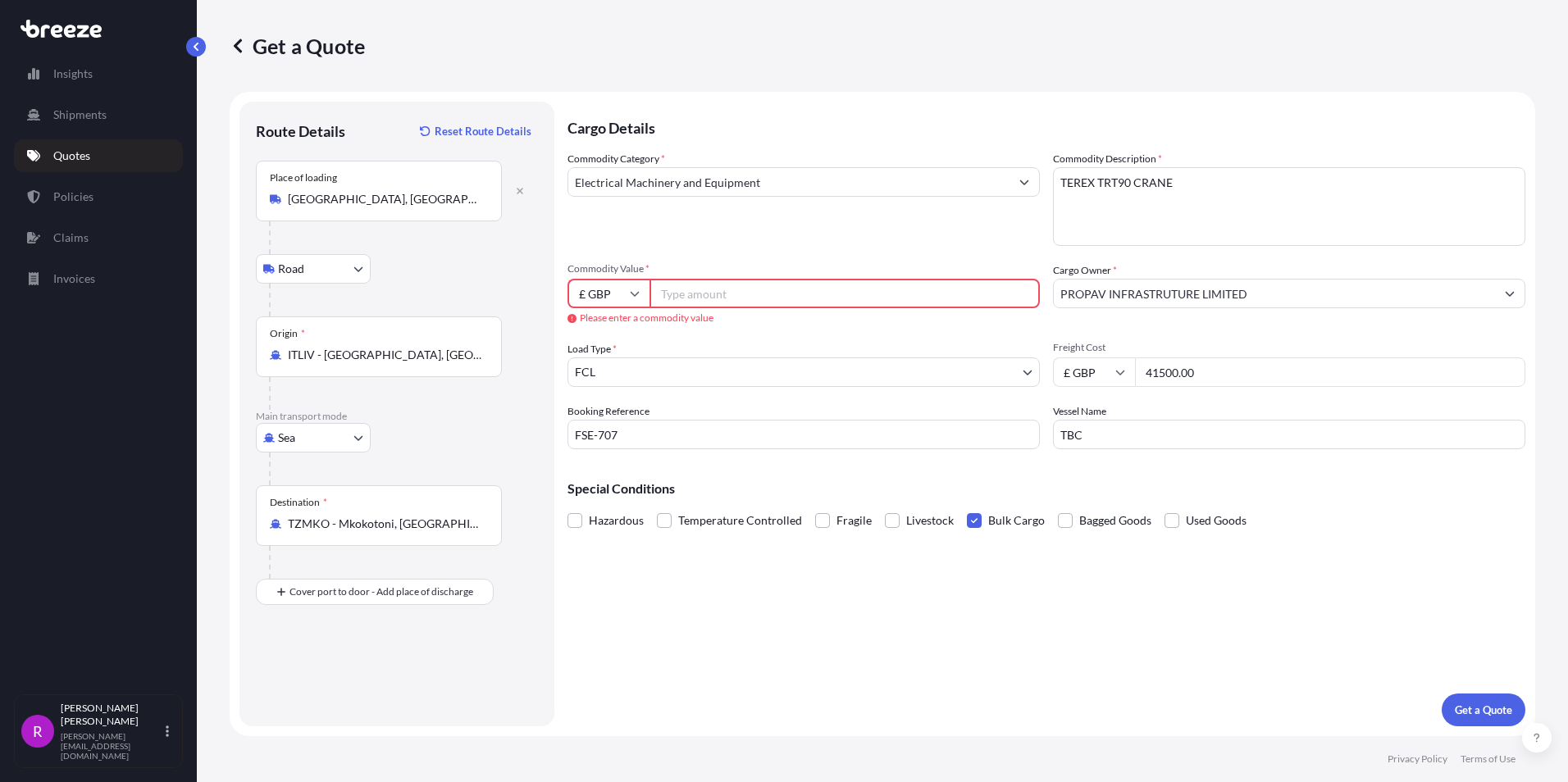
click at [762, 296] on input "Commodity Value *" at bounding box center [844, 293] width 390 height 30
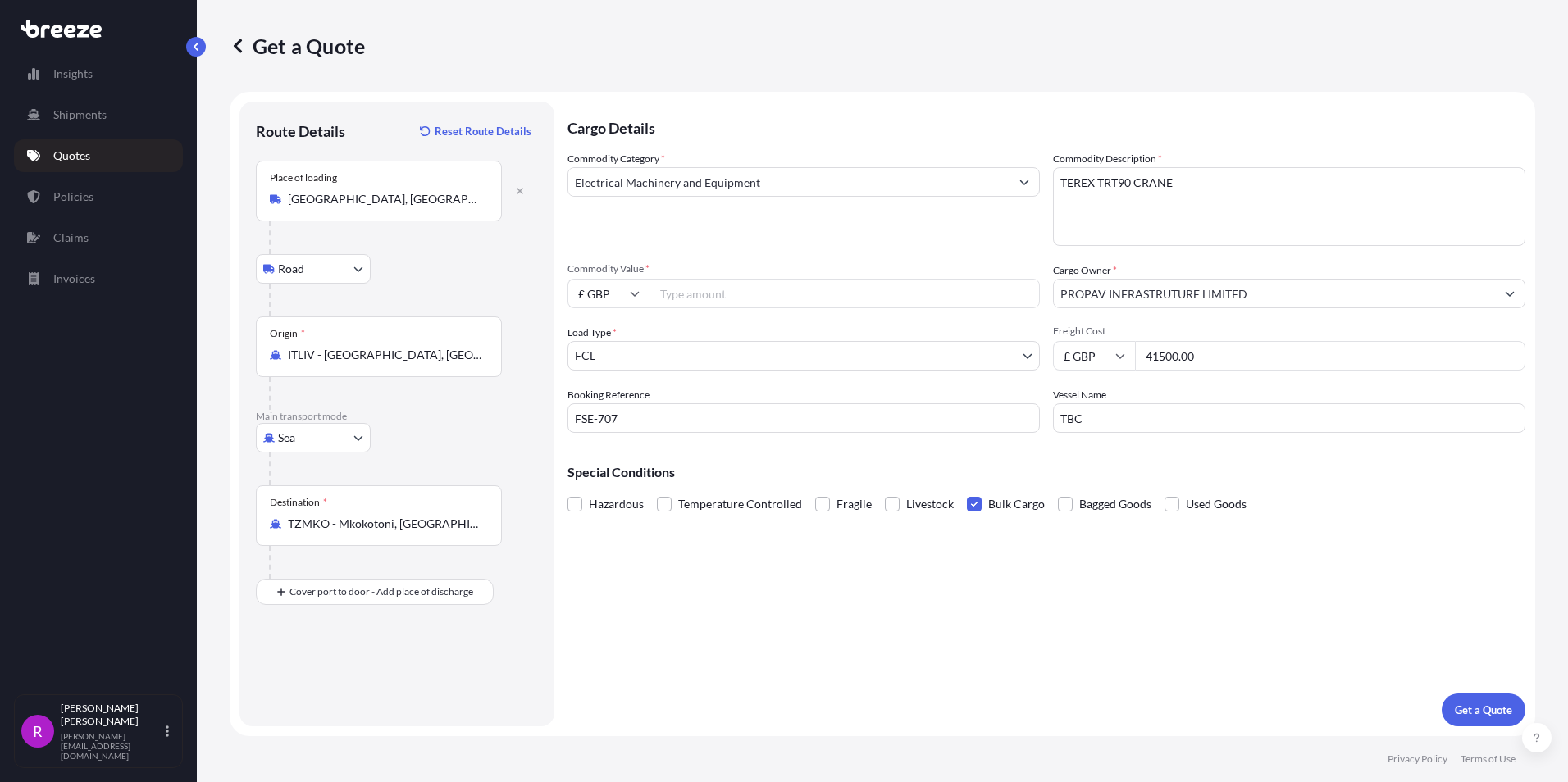
click at [613, 293] on input "£ GBP" at bounding box center [608, 293] width 82 height 30
click at [610, 335] on div "€ EUR" at bounding box center [608, 339] width 68 height 32
type input "€ EUR"
click at [716, 291] on input "Commodity Value *" at bounding box center [844, 293] width 390 height 30
type input "533500"
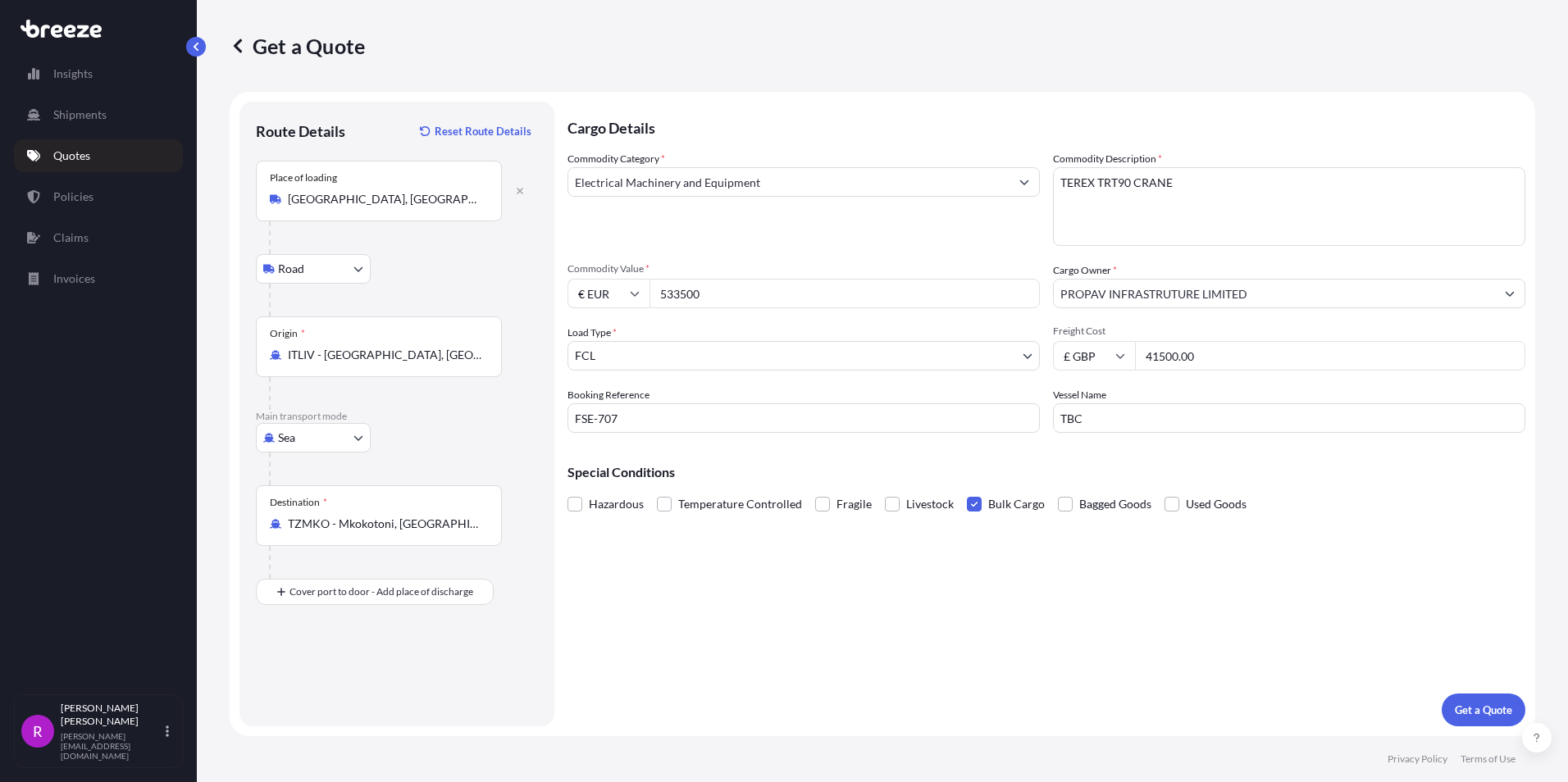
click at [1124, 420] on input "TBC" at bounding box center [1289, 418] width 472 height 30
type input "TBC (RO/RO VESSEL)"
click at [967, 498] on span at bounding box center [974, 504] width 14 height 14
click at [967, 492] on input "Bulk Cargo" at bounding box center [967, 492] width 0 height 0
click at [1480, 706] on p "Get a Quote" at bounding box center [1483, 710] width 58 height 16
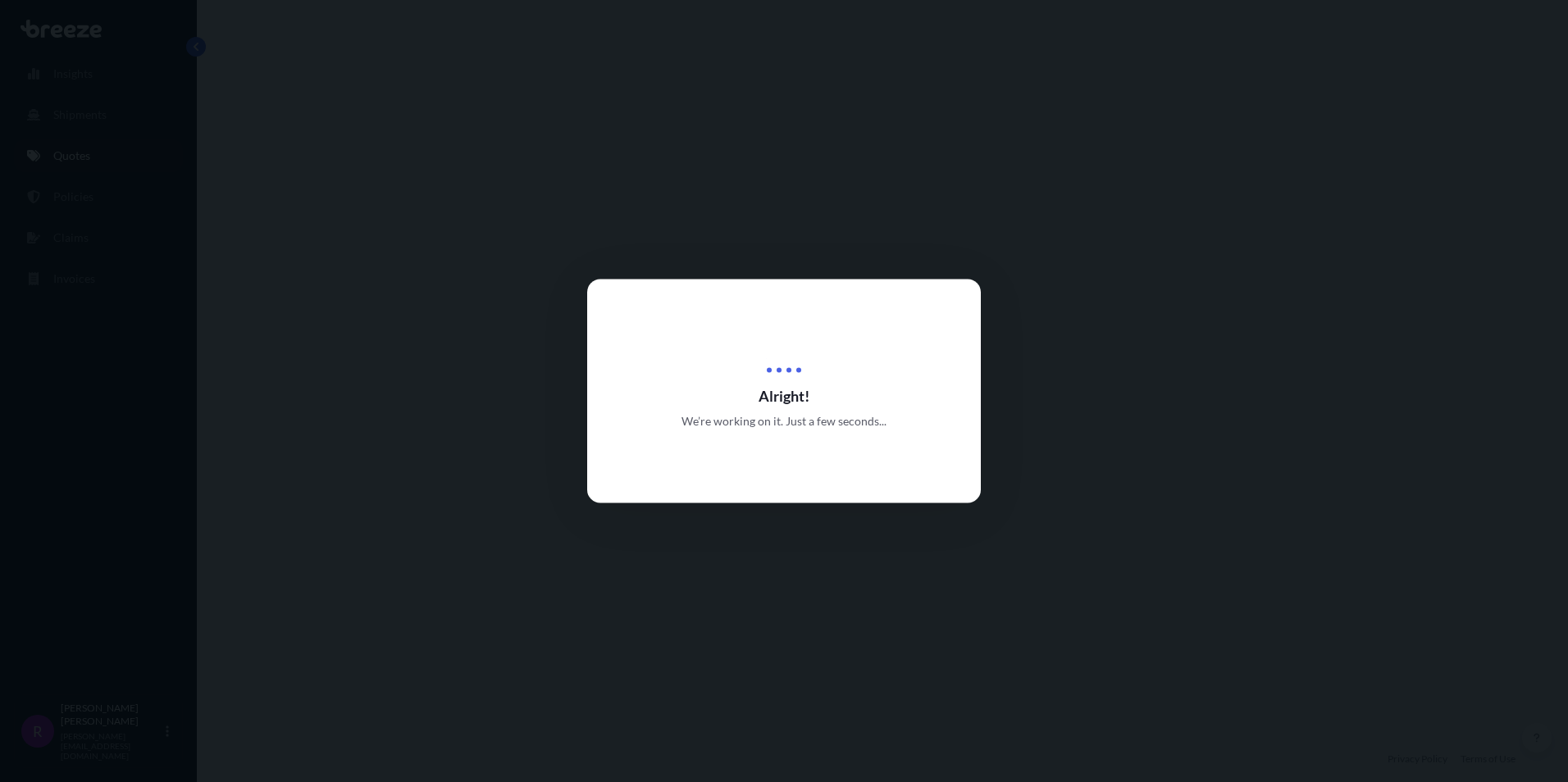
select select "Road"
select select "Sea"
select select "2"
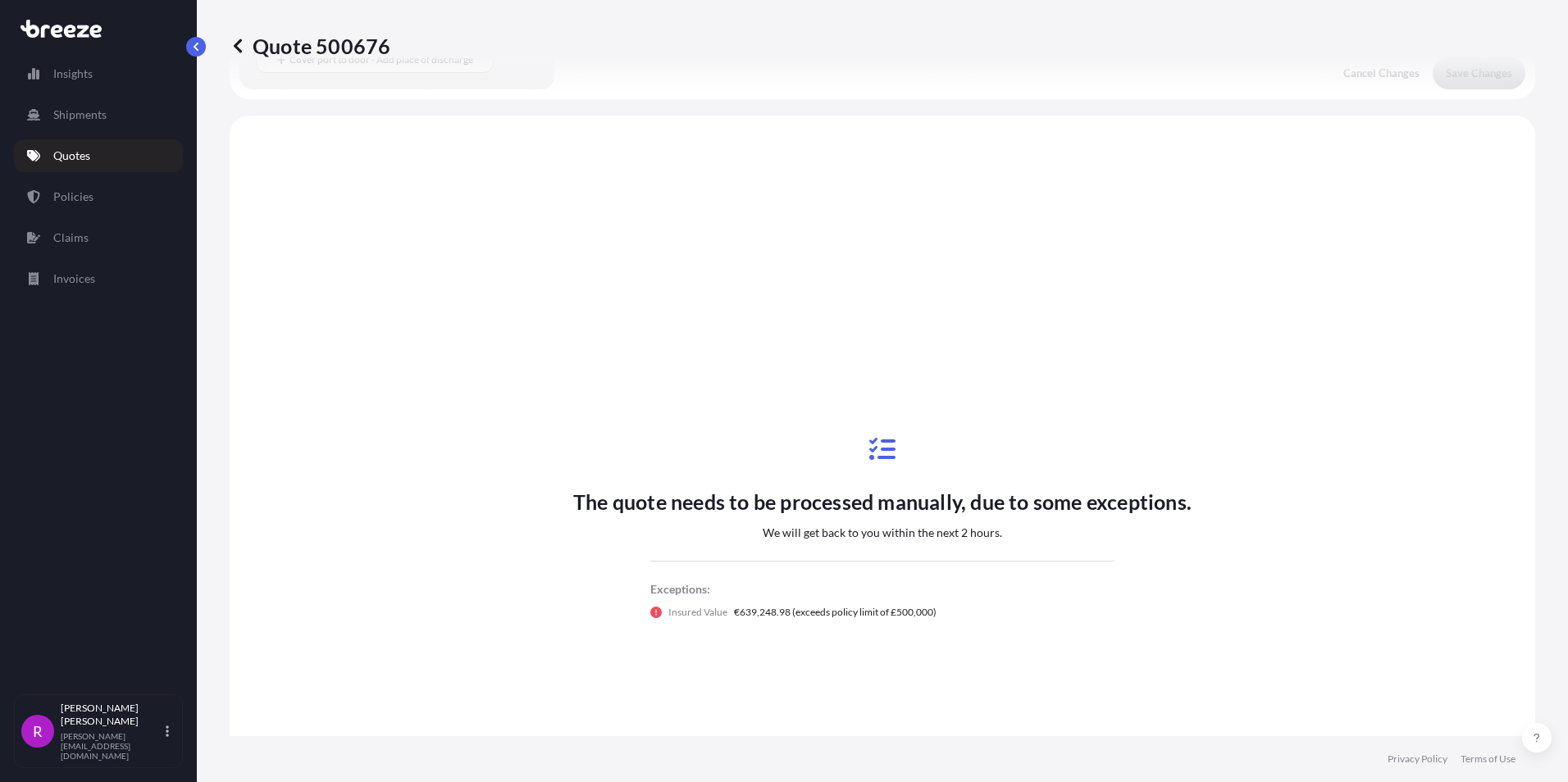
scroll to position [559, 0]
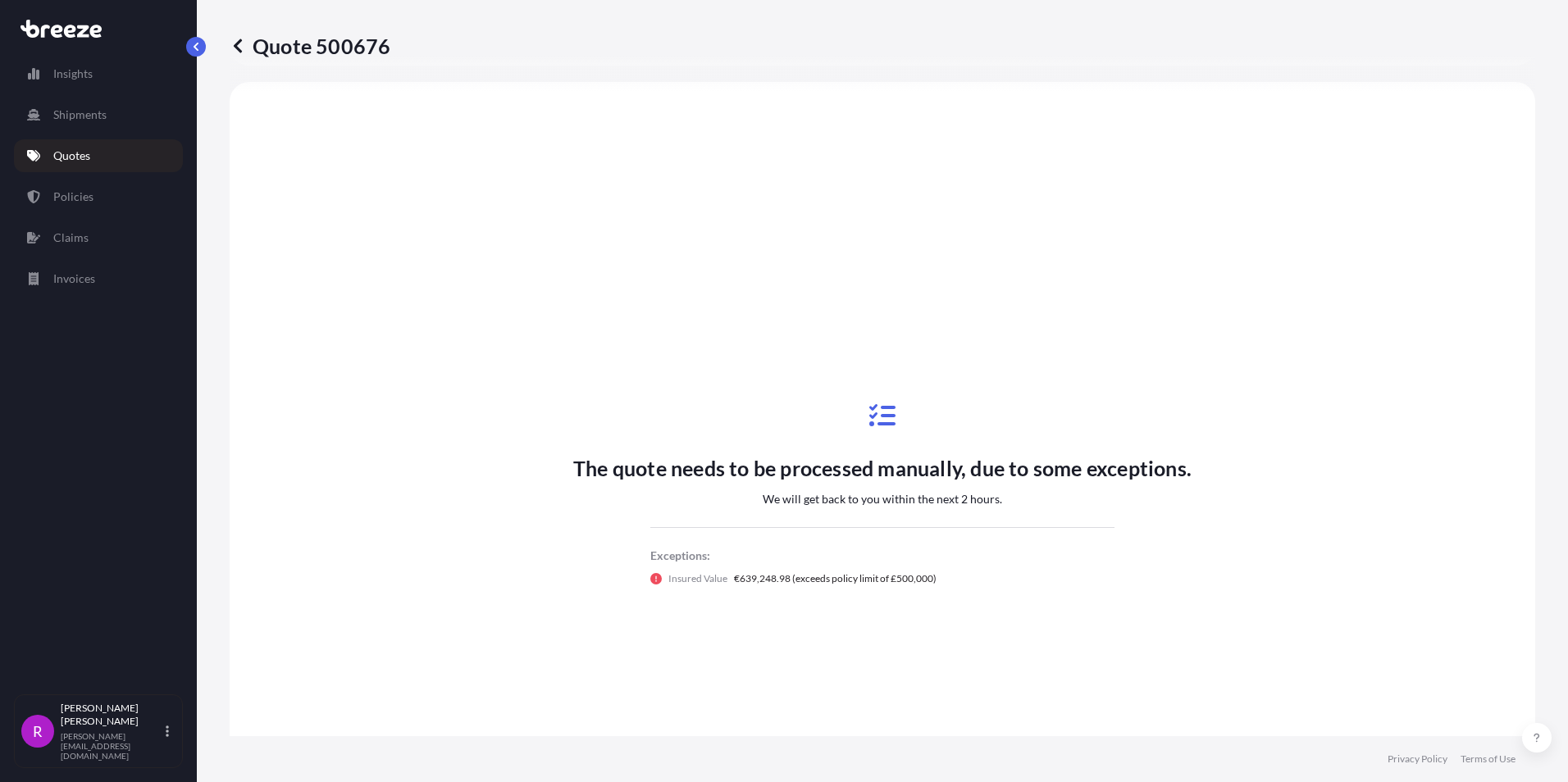
drag, startPoint x: 257, startPoint y: 48, endPoint x: 390, endPoint y: 50, distance: 133.0
click at [390, 50] on div "Quote 500676" at bounding box center [882, 45] width 1306 height 26
drag, startPoint x: 387, startPoint y: 46, endPoint x: 260, endPoint y: 46, distance: 127.0
click at [260, 46] on p "Quote 500676" at bounding box center [310, 45] width 160 height 26
copy p "Quote 500676"
